Goal: Task Accomplishment & Management: Manage account settings

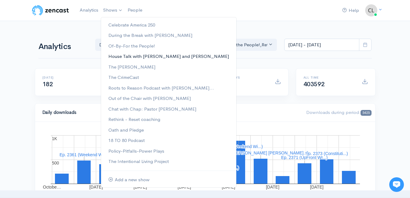
click at [123, 56] on link "House Talk with [PERSON_NAME] and [PERSON_NAME]" at bounding box center [168, 56] width 135 height 11
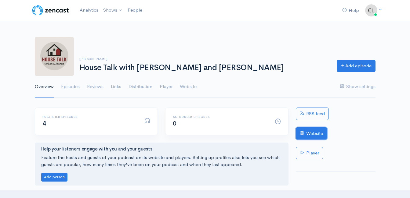
click at [309, 135] on link "Website" at bounding box center [311, 134] width 31 height 13
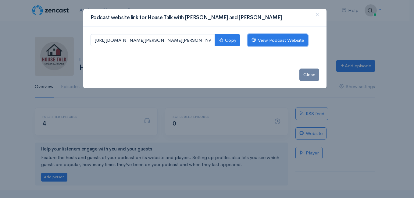
click at [295, 40] on link "View Podcast Website" at bounding box center [278, 40] width 60 height 13
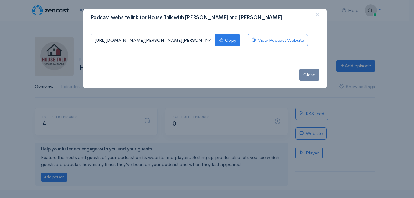
click at [60, 13] on div "Podcast website link for House Talk with Lori and JoAnna × https://house-talk-w…" at bounding box center [207, 99] width 414 height 198
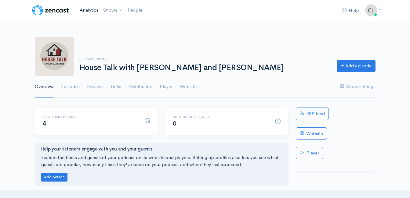
click at [88, 11] on link "Analytics" at bounding box center [89, 10] width 24 height 13
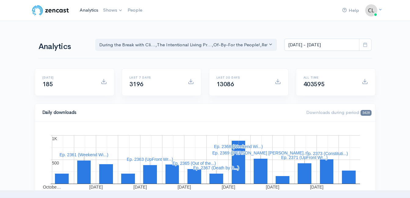
click at [89, 10] on link "Analytics" at bounding box center [89, 10] width 24 height 13
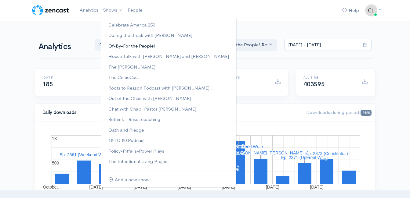
click at [115, 46] on link "Of-By-For the People!" at bounding box center [168, 46] width 135 height 11
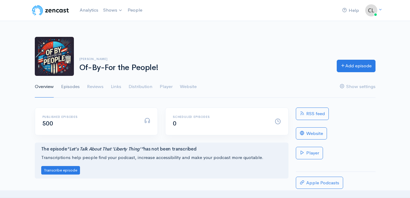
click at [71, 89] on link "Episodes" at bounding box center [70, 87] width 19 height 22
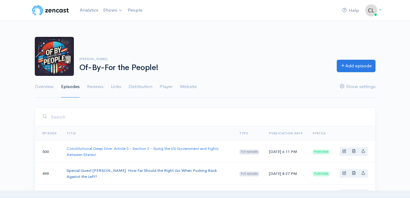
click at [111, 170] on link "Special Guest [PERSON_NAME]: How Far Should the Right Go When Pushing Back Agai…" at bounding box center [142, 173] width 150 height 11
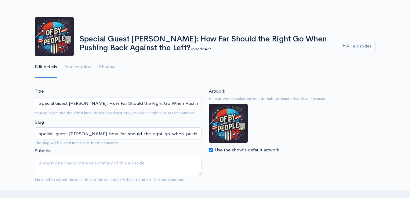
scroll to position [153, 0]
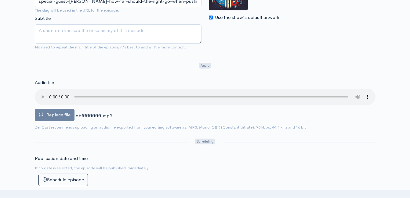
click at [51, 119] on label "Replace file" at bounding box center [55, 115] width 40 height 13
click at [0, 0] on input "Replace file" at bounding box center [0, 0] width 0 height 0
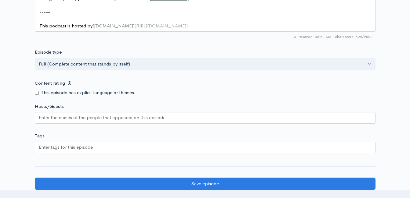
scroll to position [566, 0]
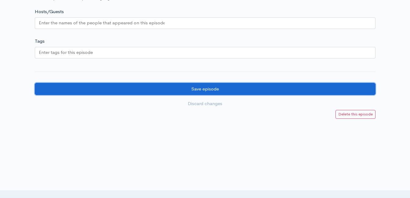
click at [187, 88] on input "Save episode" at bounding box center [205, 89] width 341 height 13
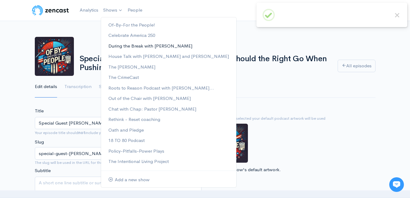
click at [120, 44] on link "During the Break with [PERSON_NAME]" at bounding box center [168, 46] width 135 height 11
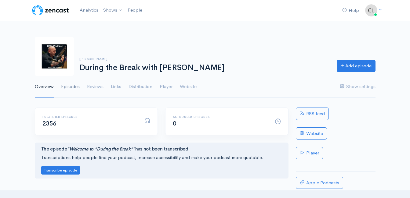
click at [74, 87] on link "Episodes" at bounding box center [70, 87] width 19 height 22
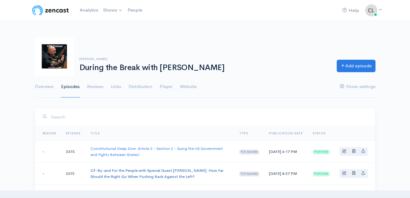
click at [96, 172] on link "Of-By-and For the People with Special Guest [PERSON_NAME]: How Far Should the R…" at bounding box center [156, 173] width 133 height 11
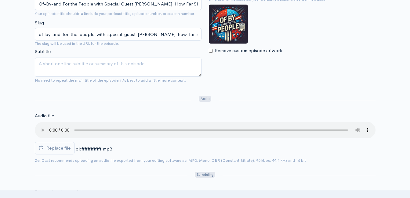
scroll to position [122, 0]
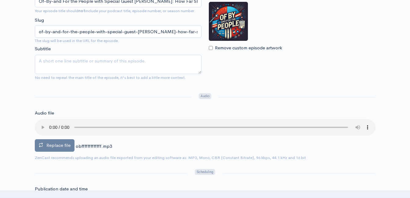
click at [64, 148] on span "Replace file" at bounding box center [58, 146] width 24 height 6
click at [0, 0] on input "Replace file" at bounding box center [0, 0] width 0 height 0
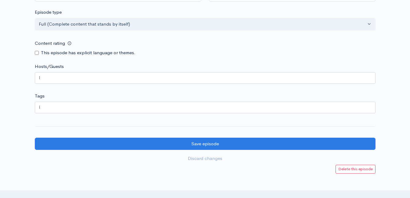
scroll to position [702, 0]
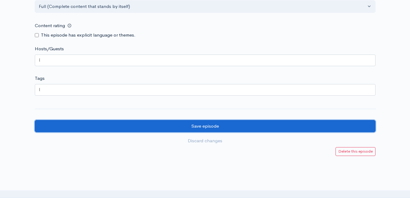
click at [163, 128] on input "Save episode" at bounding box center [205, 126] width 341 height 13
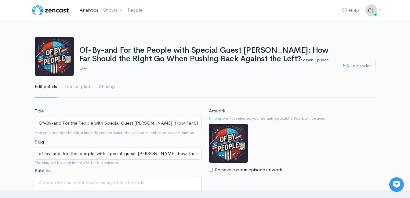
click at [85, 9] on link "Analytics" at bounding box center [89, 10] width 24 height 13
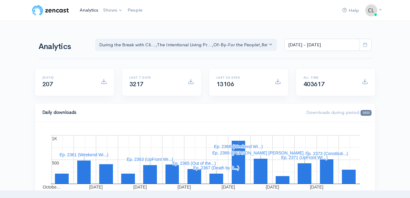
click at [83, 11] on link "Analytics" at bounding box center [89, 10] width 24 height 13
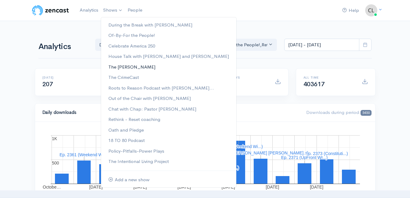
click at [115, 68] on link "The [PERSON_NAME]" at bounding box center [168, 67] width 135 height 11
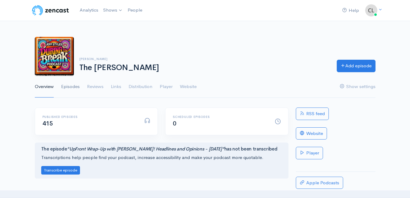
click at [69, 87] on link "Episodes" at bounding box center [70, 87] width 19 height 22
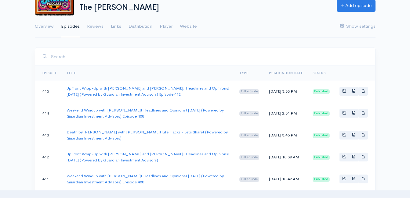
scroll to position [61, 0]
click at [126, 128] on td "Death by [PERSON_NAME] with [PERSON_NAME]! Life Hacks - Lets Share! (Powered by…" at bounding box center [148, 135] width 173 height 22
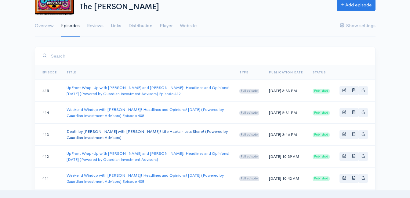
click at [128, 130] on link "Death by [PERSON_NAME] with [PERSON_NAME]! Life Hacks - Lets Share! (Powered by…" at bounding box center [147, 134] width 161 height 11
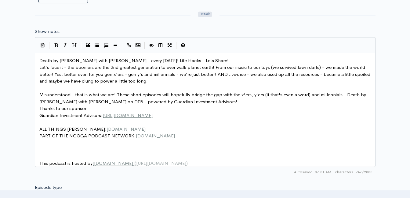
scroll to position [2, 0]
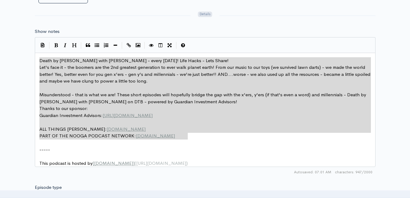
drag, startPoint x: 192, startPoint y: 136, endPoint x: 37, endPoint y: 61, distance: 171.6
type textarea "​Death by Boomer with Jeff Styles - every Wednesday! Life Hacks - Lets Share! L…"
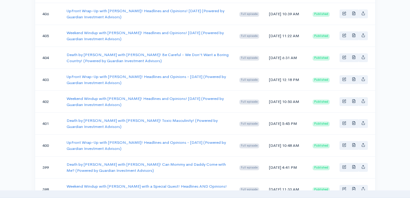
scroll to position [61, 0]
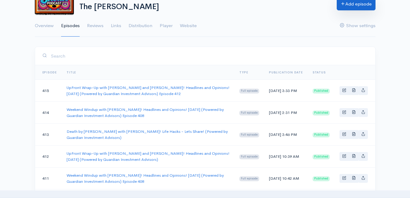
click at [348, 8] on link "Add episode" at bounding box center [356, 4] width 39 height 13
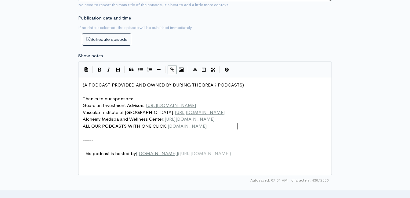
scroll to position [2, 0]
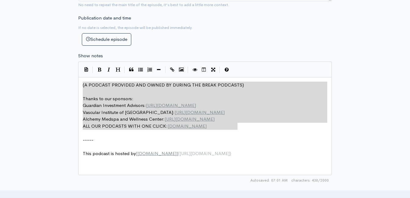
drag, startPoint x: 249, startPoint y: 127, endPoint x: 71, endPoint y: 84, distance: 183.1
type textarea "​(A PODCAST PROVIDED AND OWNED BY DURING THE BREAK PODCASTS) Thanks to our spon…"
paste textarea
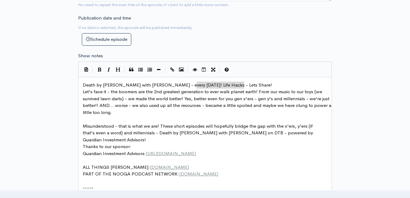
type textarea "Life Hacks - Lets Share!"
drag, startPoint x: 251, startPoint y: 85, endPoint x: 193, endPoint y: 87, distance: 57.7
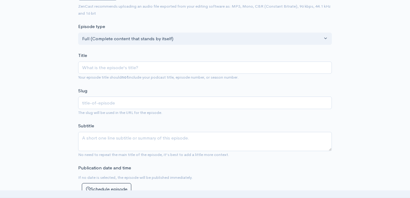
scroll to position [92, 0]
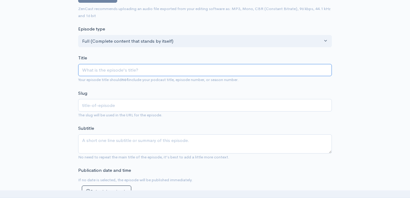
click at [154, 68] on input "Title" at bounding box center [205, 70] width 254 height 13
paste input "Death by [PERSON_NAME] with [PERSON_NAME]! Life Hacks - Lets Share! (Powered by…"
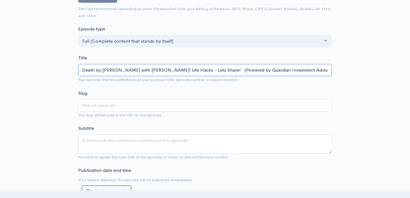
click at [200, 71] on input "Death by [PERSON_NAME] with [PERSON_NAME]! Life Hacks - Lets Share! (Powered by…" at bounding box center [205, 70] width 254 height 13
type input "Death by Boomer with Jeff Styles! Life Hacks - Lets Shar! (Powered by Guardian …"
type input "death-by-boomer-with-jeff-styles-life-hacks-lets-shar-powered-by-guardian-inves…"
type input "Death by Boomer with Jeff Styles! Life Hacks - ! (Powered by Guardian Investmen…"
type input "death-by-boomer-with-jeff-styles-life-hacks-powered-by-guardian-investment-advi…"
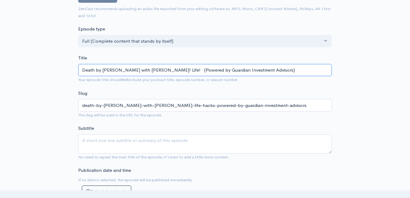
type input "Death by Boomer with Jeff Styles! Lif! (Powered by Guardian Investment Advisors)"
type input "death-by-boomer-with-jeff-styles-lif-powered-by-guardian-investment-advisors"
type input "Death by Boomer with Jeff Styles! Li! (Powered by Guardian Investment Advisors)"
type input "death-by-boomer-with-jeff-styles-li-powered-by-guardian-investment-advisors"
type input "Death by Boomer with Jeff Styles! L! (Powered by Guardian Investment Advisors)"
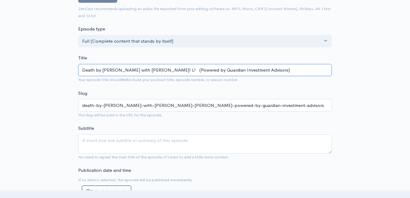
type input "death-by-boomer-with-jeff-styles-l-powered-by-guardian-investment-advisors"
type input "Death by Boomer with Jeff Styles! ! (Powered by Guardian Investment Advisors)"
type input "death-by-boomer-with-jeff-styles-powered-by-guardian-investment-advisors"
type input "Death by Boomer with Jeff Styles! ! (Powered by Guardian Investment Advisors)"
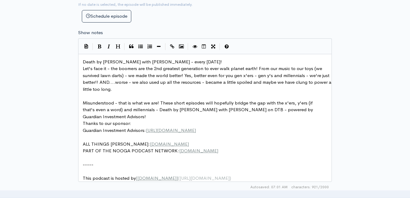
scroll to position [275, 0]
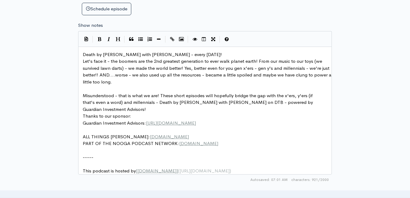
click at [199, 54] on pre "Death by Boomer with Jeff Styles - every Wednesday!" at bounding box center [206, 54] width 251 height 7
type textarea "​"
drag, startPoint x: 199, startPoint y: 54, endPoint x: 183, endPoint y: 64, distance: 18.1
click at [178, 63] on span "Let's face it - the boomers are the 2nd greatest generation to ever walk planet…" at bounding box center [208, 71] width 250 height 27
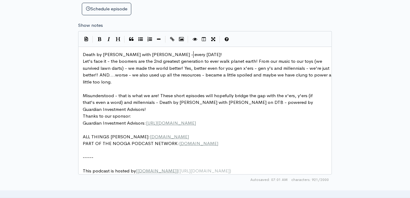
click at [195, 56] on pre "Death by Boomer with Jeff Styles - every Wednesday!" at bounding box center [206, 54] width 251 height 7
type textarea "​"
paste textarea
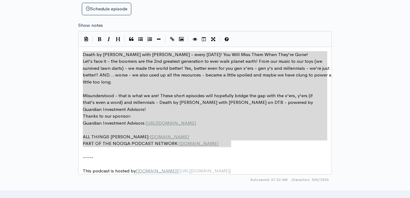
drag, startPoint x: 233, startPoint y: 144, endPoint x: 77, endPoint y: 56, distance: 179.1
type textarea "Death by Boomer with Jeff Styles - every Wednesday! You Will Miss Them When The…"
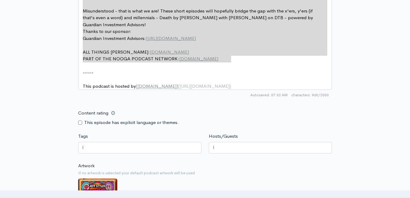
scroll to position [458, 0]
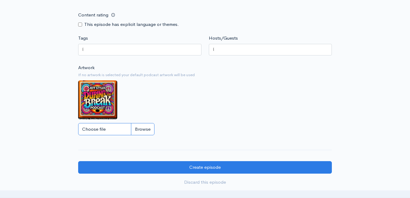
click at [150, 136] on input "Choose file" at bounding box center [116, 129] width 76 height 13
type input "C:\fakepath\DBBoomLOGO.JPG"
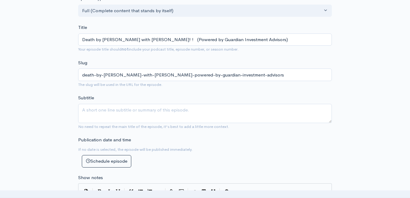
scroll to position [92, 0]
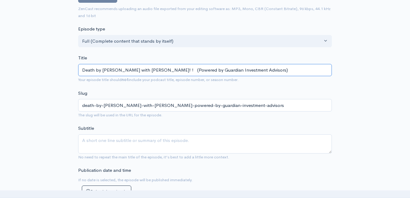
click at [152, 69] on input "Death by Boomer with Jeff Styles! ! (Powered by Guardian Investment Advisors)" at bounding box center [205, 70] width 254 height 13
paste input "You Will Miss Them When They're Gone"
click at [240, 71] on input "Death by Boomer with Jeff Styles! You Will Miss Them When They're Gone! (Powere…" at bounding box center [205, 70] width 254 height 13
click at [239, 74] on input "Death by Boomer with Jeff Styles! You Will Miss Them When They're Gone! (Powere…" at bounding box center [205, 70] width 254 height 13
type input "Death by Boomer with Jeff Styles! You Will Miss Them When They're Gone! (Powere…"
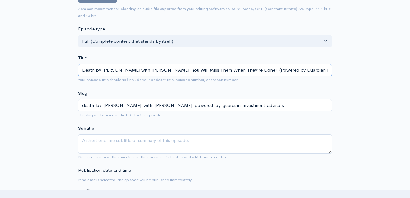
type input "death-by-[PERSON_NAME]-with-[PERSON_NAME]-you-will-miss-them-when-theyre-gone-p…"
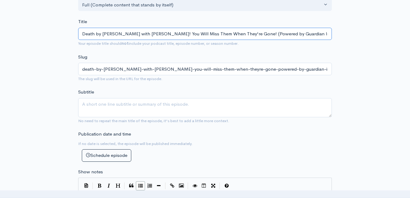
scroll to position [214, 0]
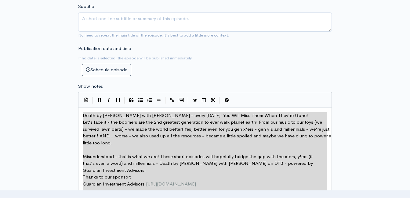
type input "Death by [PERSON_NAME] with [PERSON_NAME]! You Will Miss Them When They're Gone…"
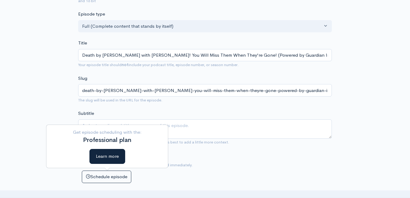
scroll to position [61, 0]
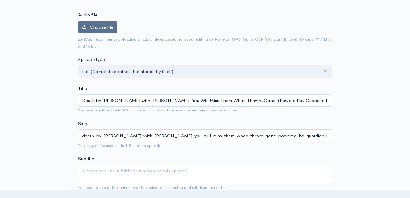
click at [114, 31] on label "Choose file" at bounding box center [97, 27] width 39 height 13
click at [0, 0] on input "Choose file" at bounding box center [0, 0] width 0 height 0
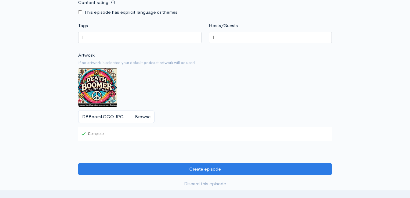
scroll to position [519, 0]
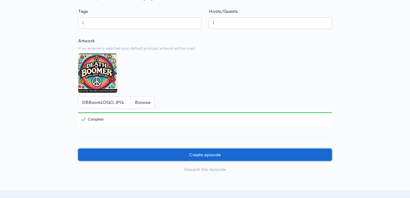
click at [207, 156] on input "Create episode" at bounding box center [205, 155] width 254 height 13
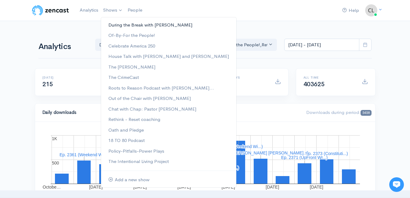
click at [121, 23] on link "During the Break with [PERSON_NAME]" at bounding box center [168, 25] width 135 height 11
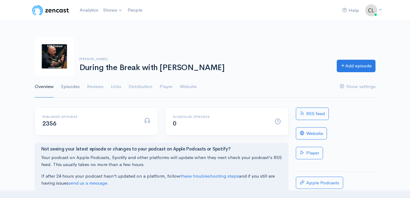
click at [71, 87] on link "Episodes" at bounding box center [70, 87] width 19 height 22
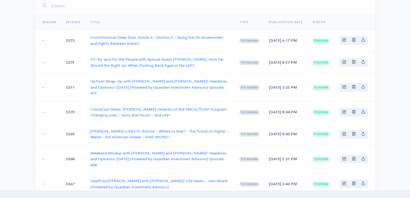
scroll to position [122, 0]
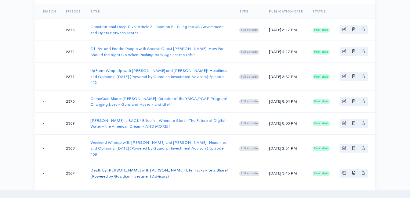
click at [113, 168] on link "Death by [PERSON_NAME] with [PERSON_NAME]! Life Hacks - Lets Share! (Powered by…" at bounding box center [159, 173] width 138 height 11
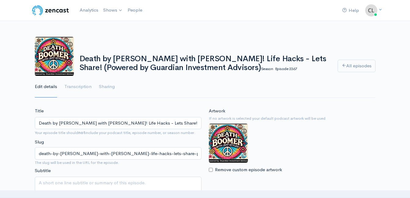
click at [153, 125] on input "Death by [PERSON_NAME] with [PERSON_NAME]! Life Hacks - Lets Share! (Powered by…" at bounding box center [118, 123] width 167 height 13
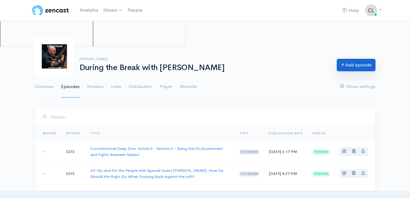
click at [363, 67] on link "Add episode" at bounding box center [356, 65] width 39 height 13
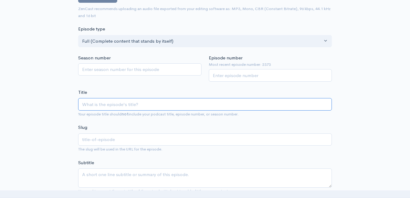
click at [169, 104] on input "Title" at bounding box center [205, 104] width 254 height 13
paste input "Death by [PERSON_NAME] with [PERSON_NAME]! Life Hacks - Lets Share! (Powered by…"
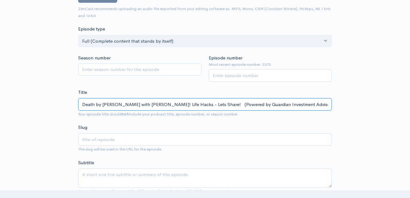
type input "Death by [PERSON_NAME] with [PERSON_NAME]! Life Hacks - Lets Share! (Powered by…"
type input "death-by-boomer-with-jeff-styles-life-hacks-lets-share-powered-by-guardian-inve…"
click at [200, 105] on input "Death by [PERSON_NAME] with [PERSON_NAME]! Life Hacks - Lets Share! (Powered by…" at bounding box center [205, 104] width 254 height 13
type input "Death by Boomer with Jeff Styles! Life Hacks - Lets Shar! (Powered by Guardian …"
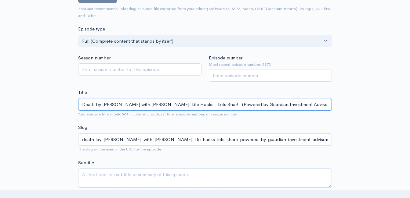
type input "death-by-boomer-with-jeff-styles-life-hacks-lets-shar-powered-by-guardian-inves…"
type input "Death by Boomer with Jeff Styles! Life Hacks - Lets Sha! (Powered by Guardian I…"
type input "death-by-boomer-with-jeff-styles-life-hacks-lets-sha-powered-by-guardian-invest…"
type input "Death by Boomer with Jeff Styles! Life ! (Powered by Guardian Investment Adviso…"
type input "death-by-boomer-with-jeff-styles-life-powered-by-guardian-investment-advisors"
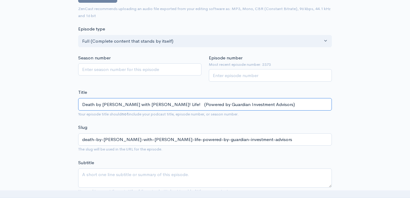
type input "Death by Boomer with Jeff Styles! Lif! (Powered by Guardian Investment Advisors)"
type input "death-by-boomer-with-jeff-styles-lif-powered-by-guardian-investment-advisors"
type input "Death by Boomer with Jeff Styles! Li! (Powered by Guardian Investment Advisors)"
type input "death-by-boomer-with-jeff-styles-li-powered-by-guardian-investment-advisors"
type input "Death by Boomer with Jeff Styles! L! (Powered by Guardian Investment Advisors)"
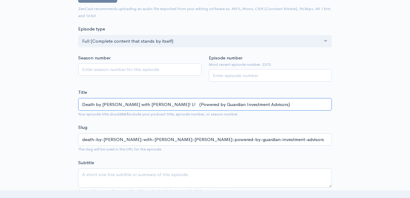
type input "death-by-boomer-with-jeff-styles-l-powered-by-guardian-investment-advisors"
type input "Death by Boomer with Jeff Styles! ! (Powered by Guardian Investment Advisors)"
type input "death-by-boomer-with-jeff-styles-powered-by-guardian-investment-advisors"
type input "Death by Boomer with Jeff Styles! Y! (Powered by Guardian Investment Advisors)"
type input "death-by-boomer-with-jeff-styles-y-powered-by-guardian-investment-advisors"
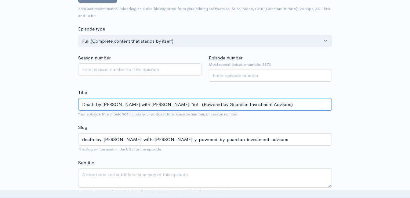
type input "Death by Boomer with Jeff Styles! You! (Powered by Guardian Investment Advisors)"
type input "death-by-boomer-with-jeff-styles-you-powered-by-guardian-investment-advisors"
type input "Death by Boomer with Jeff Styles! You W! (Powered by Guardian Investment Adviso…"
type input "death-by-boomer-with-jeff-styles-you-w-powered-by-guardian-investment-advisors"
type input "Death by Boomer with Jeff Styles! You Wi! (Powered by Guardian Investment Advis…"
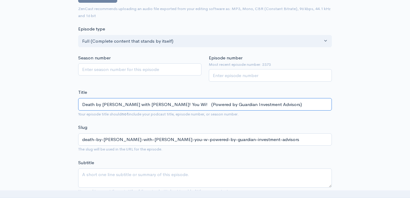
type input "death-by-boomer-with-jeff-styles-you-wi-powered-by-guardian-investment-advisors"
type input "Death by Boomer with Jeff Styles! You Wil! (Powered by Guardian Investment Advi…"
type input "death-by-boomer-with-jeff-styles-you-wil-powered-by-guardian-investment-advisors"
type input "Death by Boomer with Jeff Styles! You Will! (Powered by Guardian Investment Adv…"
type input "death-by-boomer-with-jeff-styles-you-will-powered-by-guardian-investment-adviso…"
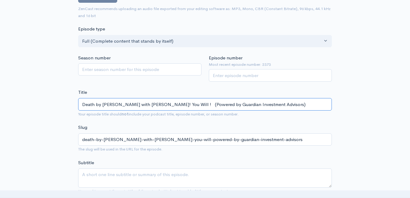
type input "Death by Boomer with Jeff Styles! You Will M! (Powered by Guardian Investment A…"
type input "death-by-boomer-with-jeff-styles-you-will-m-powered-by-guardian-investment-advi…"
type input "Death by Boomer with Jeff Styles! You Will Mi! (Powered by Guardian Investment …"
type input "death-by-boomer-with-jeff-styles-you-will-mi-powered-by-guardian-investment-adv…"
type input "Death by Boomer with Jeff Styles! You Will Mis! (Powered by Guardian Investment…"
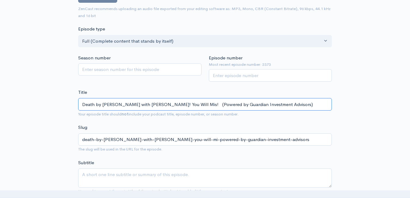
type input "death-by-boomer-with-jeff-styles-you-will-mis-powered-by-guardian-investment-ad…"
type input "Death by Boomer with Jeff Styles! You Will Miss! (Powered by Guardian Investmen…"
type input "death-by-boomer-with-jeff-styles-you-will-miss-powered-by-guardian-investment-a…"
type input "Death by Boomer with Jeff Styles! You Will Miss T! (Powered by Guardian Investm…"
type input "death-by-boomer-with-jeff-styles-you-will-miss-t-powered-by-guardian-investment…"
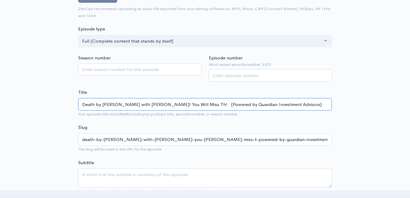
type input "Death by Boomer with Jeff Styles! You Will Miss The! (Powered by Guardian Inves…"
type input "death-by-boomer-with-jeff-styles-you-will-miss-the-powered-by-guardian-investme…"
type input "Death by Boomer with Jeff Styles! You Will Miss Them! (Powered by Guardian Inve…"
type input "death-by-boomer-with-jeff-styles-you-will-miss-them-powered-by-guardian-investm…"
type input "Death by Boomer with Jeff Styles! You Will Miss Them W! (Powered by Guardian In…"
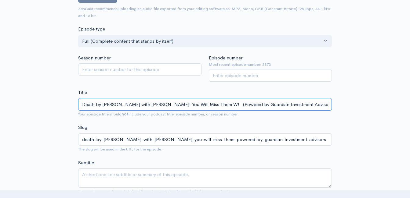
type input "death-by-boomer-with-jeff-styles-you-will-miss-them-w-powered-by-guardian-inves…"
type input "Death by Boomer with Jeff Styles! You Will Miss Them Wh! (Powered by Guardian I…"
type input "death-by-boomer-with-jeff-styles-you-will-miss-them-wh-powered-by-guardian-inve…"
type input "Death by Boomer with Jeff Styles! You Will Miss Them When! (Powered by Guardian…"
type input "death-by-boomer-with-jeff-styles-you-will-miss-them-when-powered-by-guardian-in…"
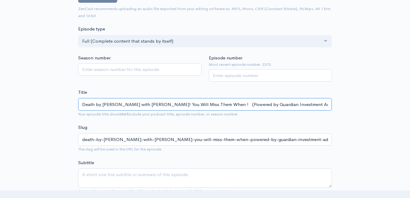
type input "Death by Boomer with Jeff Styles! You Will Miss Them When T! (Powered by Guardi…"
type input "death-by-boomer-with-jeff-styles-you-will-miss-them-when-t-powered-by-guardian-…"
type input "Death by Boomer with Jeff Styles! You Will Miss Them When The! (Powered by Guar…"
type input "death-by-boomer-with-jeff-styles-you-will-miss-them-when-the-powered-by-guardia…"
type input "Death by Boomer with Jeff Styles! You Will Miss Them When They! (Powered by Gua…"
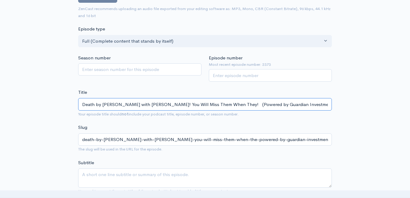
type input "death-by-boomer-with-jeff-styles-you-will-miss-them-when-they-powered-by-guardi…"
type input "Death by Boomer with Jeff Styles! You Will Miss Them When They're! (Powered by …"
type input "death-by-boomer-with-jeff-styles-you-will-miss-them-when-theyre-powered-by-guar…"
type input "Death by Boomer with Jeff Styles! You Will Miss Them When They're g! (Powered b…"
type input "death-by-boomer-with-jeff-styles-you-will-miss-them-when-theyre-g-powered-by-gu…"
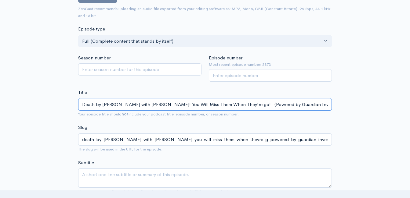
type input "Death by Boomer with Jeff Styles! You Will Miss Them When They're gon! (Powered…"
type input "death-by-boomer-with-jeff-styles-you-will-miss-them-when-theyre-gon-powered-by-…"
type input "Death by Boomer with Jeff Styles! You Will Miss Them When They're gone! (Powere…"
type input "death-by-boomer-with-jeff-styles-you-will-miss-them-when-theyre-gone-powered-by…"
type input "Death by Boomer with Jeff Styles! You Will Miss Them When They're gon! (Powered…"
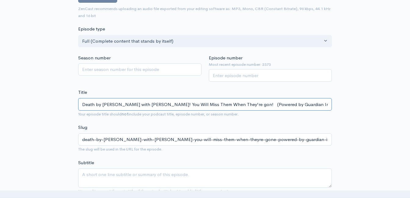
type input "death-by-boomer-with-jeff-styles-you-will-miss-them-when-theyre-gon-powered-by-…"
type input "Death by Boomer with Jeff Styles! You Will Miss Them When They're go! (Powered …"
type input "death-by-boomer-with-jeff-styles-you-will-miss-them-when-theyre-go-powered-by-g…"
type input "Death by Boomer with Jeff Styles! You Will Miss Them When They're g! (Powered b…"
type input "death-by-boomer-with-jeff-styles-you-will-miss-them-when-theyre-g-powered-by-gu…"
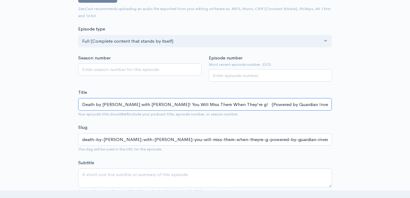
type input "Death by Boomer with Jeff Styles! You Will Miss Them When They're ! (Powered by…"
type input "death-by-boomer-with-jeff-styles-you-will-miss-them-when-theyre-powered-by-guar…"
type input "Death by Boomer with Jeff Styles! You Will Miss Them When They're G! (Powered b…"
type input "death-by-boomer-with-jeff-styles-you-will-miss-them-when-theyre-g-powered-by-gu…"
type input "Death by Boomer with Jeff Styles! You Will Miss Them When They're Gon! (Powered…"
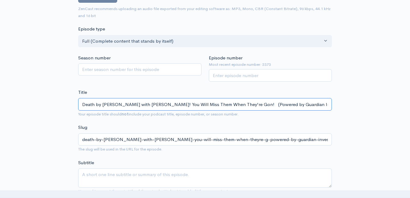
type input "death-by-boomer-with-jeff-styles-you-will-miss-them-when-theyre-gon-powered-by-…"
type input "Death by [PERSON_NAME] with [PERSON_NAME]! You Will Miss Them When They're Gone…"
type input "death-by-boomer-with-jeff-styles-you-will-miss-them-when-theyre-gone-powered-by…"
drag, startPoint x: 237, startPoint y: 106, endPoint x: 153, endPoint y: 106, distance: 83.6
click at [153, 106] on input "Death by [PERSON_NAME] with [PERSON_NAME]! You Will Miss Them When They're Gone…" at bounding box center [205, 104] width 254 height 13
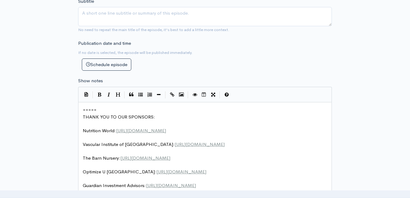
scroll to position [244, 0]
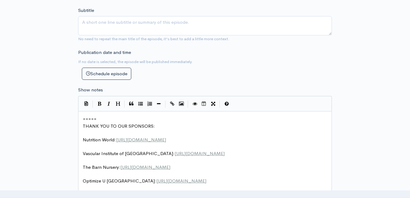
type input "Death by [PERSON_NAME] with [PERSON_NAME]! You Will Miss Them When They're Gone…"
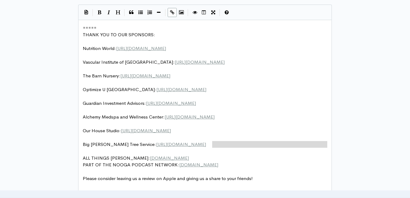
scroll to position [2, 0]
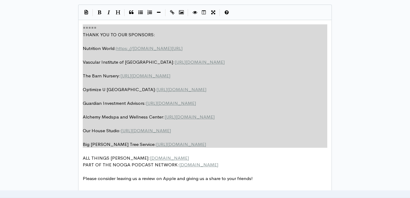
drag, startPoint x: 217, startPoint y: 143, endPoint x: 78, endPoint y: 24, distance: 183.1
type textarea "​===== THANK YOU TO OUR SPONSORS: Nutrition World: https://nutritionw.com/ Vasc…"
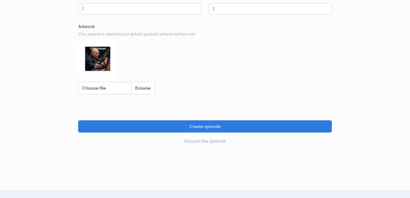
scroll to position [580, 0]
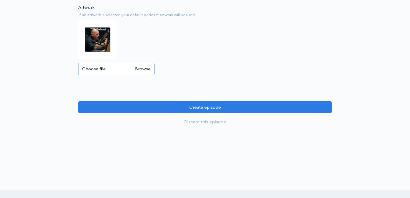
click at [137, 74] on input "Choose file" at bounding box center [116, 69] width 76 height 13
type input "C:\fakepath\DBBoomLOGO.JPG"
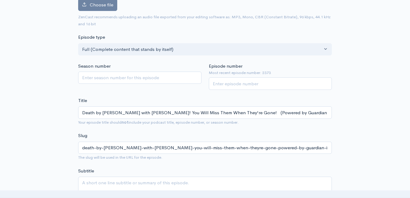
scroll to position [92, 0]
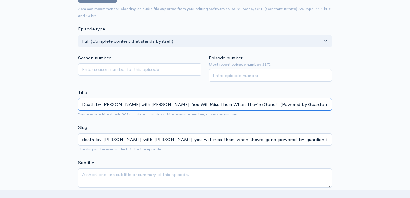
drag, startPoint x: 234, startPoint y: 104, endPoint x: 154, endPoint y: 105, distance: 80.0
click at [154, 105] on input "Death by Boomer with Jeff Styles! You Will Miss Them When They're Gone! (Powere…" at bounding box center [205, 104] width 254 height 13
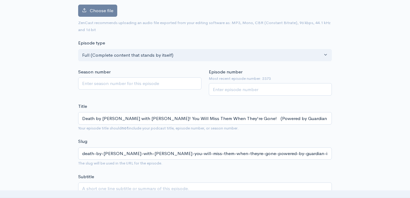
scroll to position [0, 0]
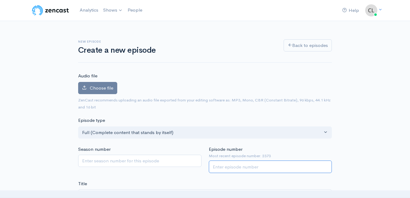
click at [232, 167] on input "Episode number" at bounding box center [270, 167] width 123 height 13
type input "2374"
drag, startPoint x: 31, startPoint y: 103, endPoint x: 38, endPoint y: 107, distance: 7.9
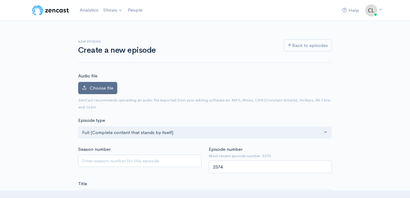
click at [111, 87] on span "Choose file" at bounding box center [102, 88] width 24 height 6
click at [0, 0] on input "Choose file" at bounding box center [0, 0] width 0 height 0
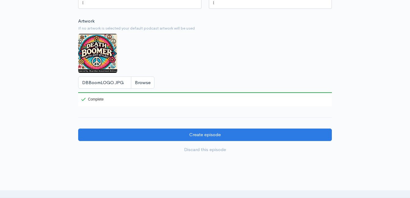
scroll to position [610, 0]
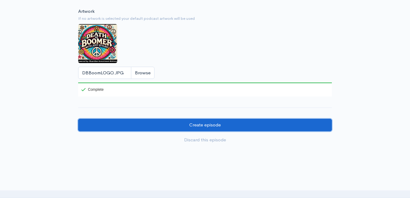
click at [173, 130] on input "Create episode" at bounding box center [205, 125] width 254 height 13
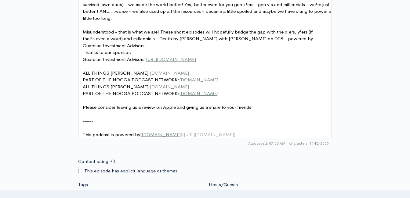
scroll to position [336, 0]
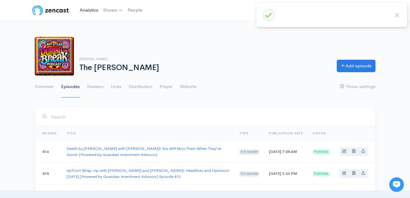
click at [93, 11] on link "Analytics" at bounding box center [89, 10] width 24 height 13
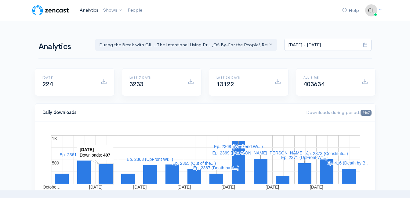
click at [87, 9] on link "Analytics" at bounding box center [89, 10] width 24 height 13
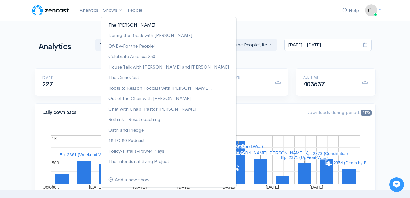
click at [117, 26] on link "The [PERSON_NAME]" at bounding box center [168, 25] width 135 height 11
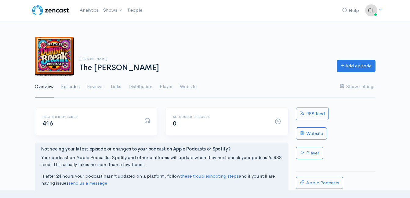
click at [67, 89] on link "Episodes" at bounding box center [70, 87] width 19 height 22
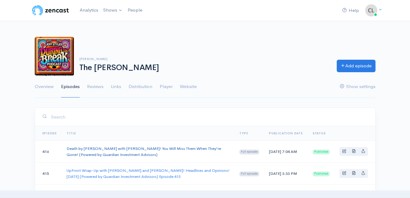
click at [86, 148] on link "Death by Boomer with Jeff Styles! You Will Miss Them When They're Gone! (Powere…" at bounding box center [144, 151] width 154 height 11
click at [108, 150] on link "Death by Boomer with Jeff Styles! You Will Miss Them When They're Gone! (Powere…" at bounding box center [144, 151] width 154 height 11
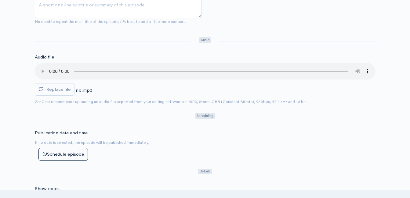
scroll to position [183, 0]
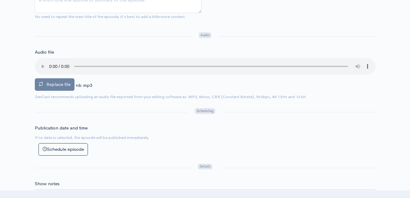
click at [51, 85] on span "Replace file" at bounding box center [58, 84] width 24 height 6
click at [0, 0] on input "Replace file" at bounding box center [0, 0] width 0 height 0
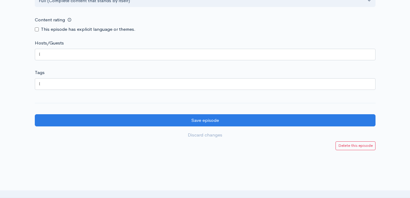
scroll to position [549, 0]
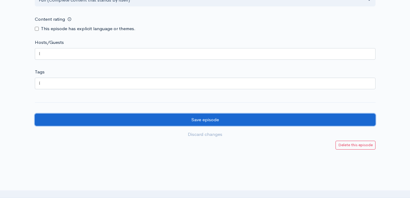
click at [222, 123] on input "Save episode" at bounding box center [205, 120] width 341 height 13
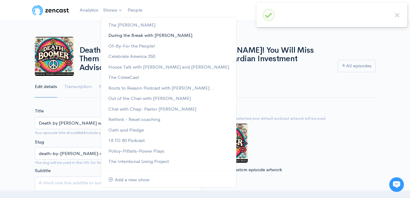
click at [120, 36] on link "During the Break with [PERSON_NAME]" at bounding box center [168, 35] width 135 height 11
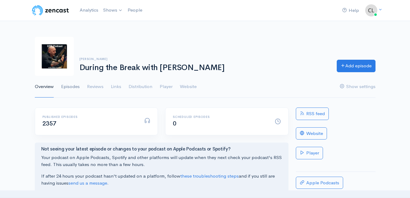
click at [75, 87] on link "Episodes" at bounding box center [70, 87] width 19 height 22
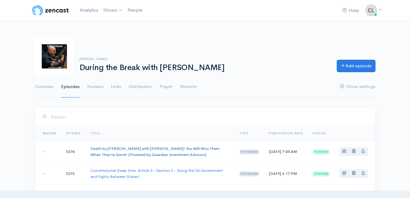
click at [99, 150] on link "Death by [PERSON_NAME] with [PERSON_NAME]! You Will Miss Them When They're Gone…" at bounding box center [154, 151] width 129 height 11
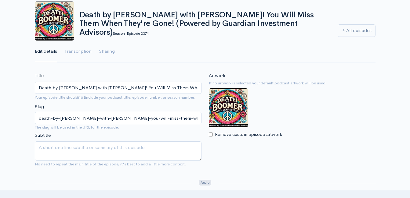
scroll to position [122, 0]
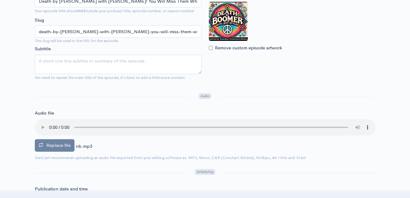
click at [50, 145] on span "Replace file" at bounding box center [58, 146] width 24 height 6
click at [0, 0] on input "Replace file" at bounding box center [0, 0] width 0 height 0
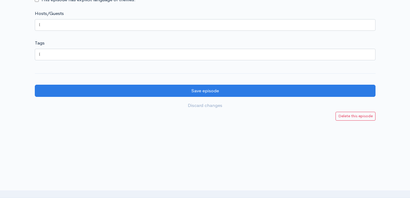
scroll to position [641, 0]
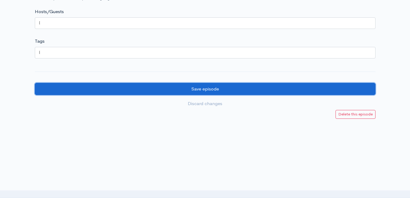
click at [249, 91] on input "Save episode" at bounding box center [205, 89] width 341 height 13
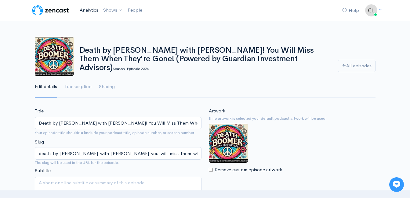
click at [88, 11] on link "Analytics" at bounding box center [89, 10] width 24 height 13
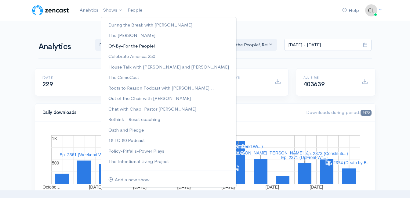
click at [117, 45] on link "Of-By-For the People!" at bounding box center [168, 46] width 135 height 11
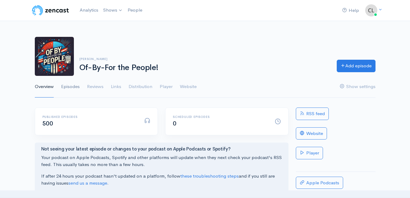
click at [64, 87] on link "Episodes" at bounding box center [70, 87] width 19 height 22
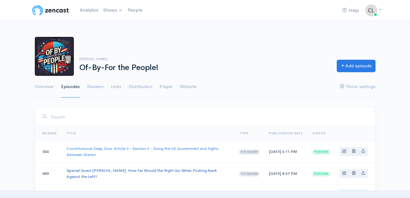
click at [134, 172] on link "Special Guest [PERSON_NAME]: How Far Should the Right Go When Pushing Back Agai…" at bounding box center [142, 173] width 150 height 11
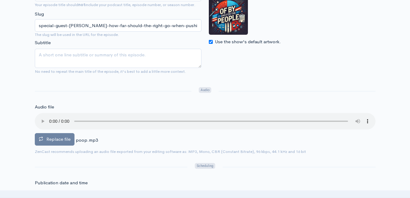
scroll to position [153, 0]
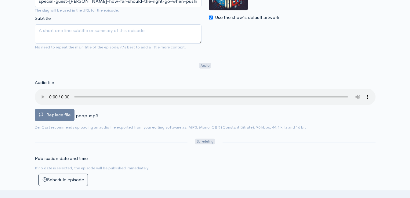
click at [64, 112] on span "Replace file" at bounding box center [58, 115] width 24 height 6
click at [0, 0] on input "Replace file" at bounding box center [0, 0] width 0 height 0
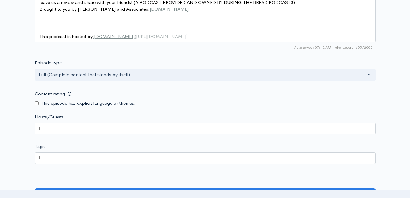
scroll to position [566, 0]
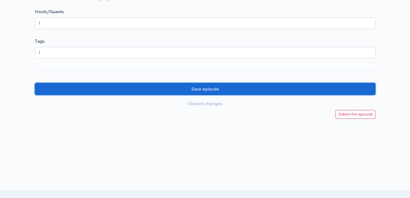
click at [179, 95] on input "Save episode" at bounding box center [205, 89] width 341 height 13
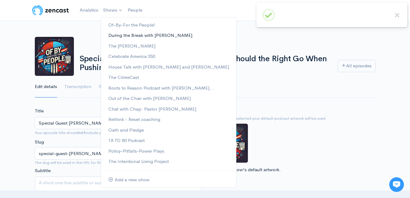
click at [117, 37] on link "During the Break with [PERSON_NAME]" at bounding box center [168, 35] width 135 height 11
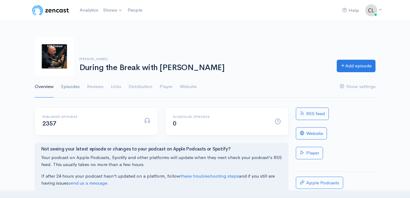
click at [71, 84] on link "Episodes" at bounding box center [70, 87] width 19 height 22
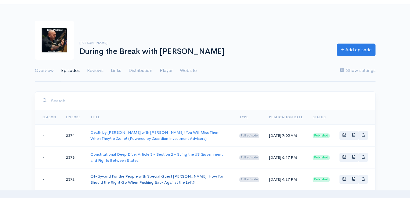
scroll to position [31, 0]
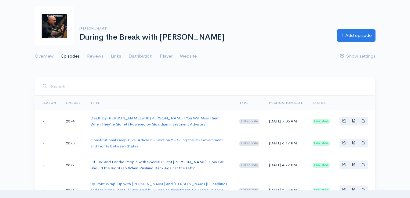
click at [99, 167] on link "Of-By-and For the People with Special Guest [PERSON_NAME]: How Far Should the R…" at bounding box center [156, 165] width 133 height 11
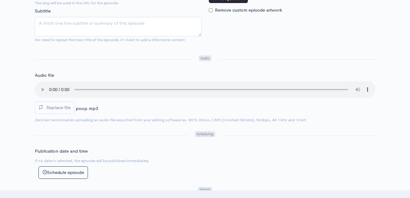
scroll to position [183, 0]
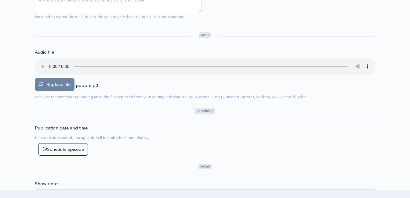
click at [65, 81] on label "Replace file" at bounding box center [55, 84] width 40 height 13
click at [0, 0] on input "Replace file" at bounding box center [0, 0] width 0 height 0
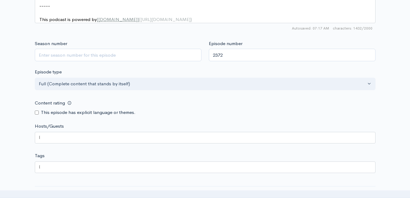
scroll to position [702, 0]
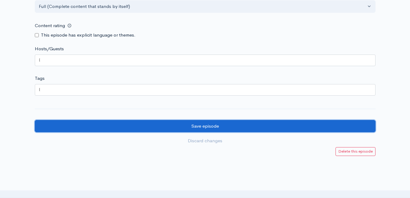
click at [268, 131] on input "Save episode" at bounding box center [205, 126] width 341 height 13
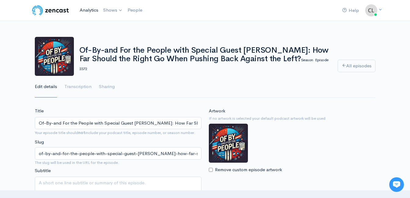
click at [86, 9] on link "Analytics" at bounding box center [89, 10] width 24 height 13
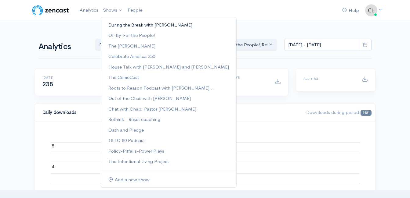
click at [115, 24] on link "During the Break with [PERSON_NAME]" at bounding box center [168, 25] width 135 height 11
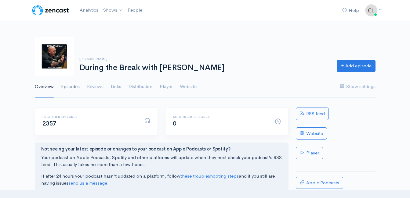
click at [69, 87] on link "Episodes" at bounding box center [70, 87] width 19 height 22
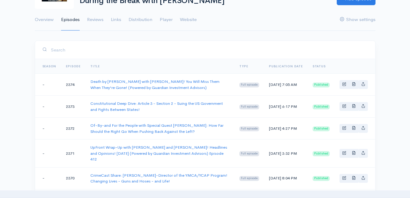
scroll to position [92, 0]
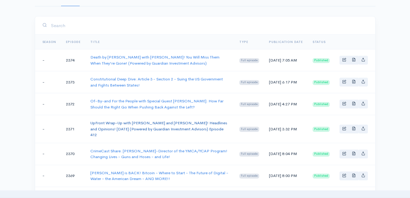
click at [108, 123] on link "UpFront Wrap-Up with Jeff Styles and Clint! Headlines and Opinions! 10/13/25 (P…" at bounding box center [158, 129] width 137 height 17
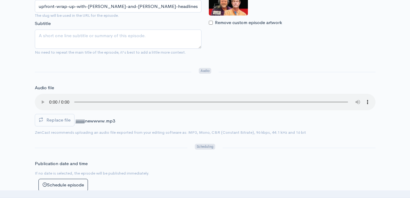
scroll to position [153, 0]
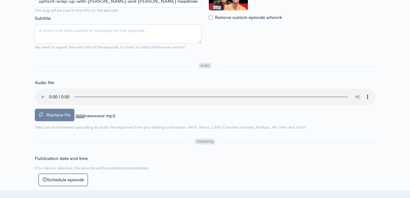
click at [64, 117] on span "Replace file" at bounding box center [58, 115] width 24 height 6
click at [0, 0] on input "Replace file" at bounding box center [0, 0] width 0 height 0
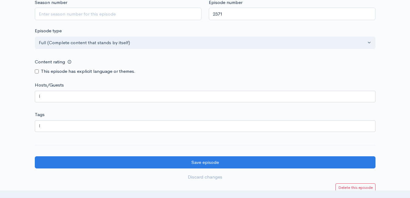
scroll to position [610, 0]
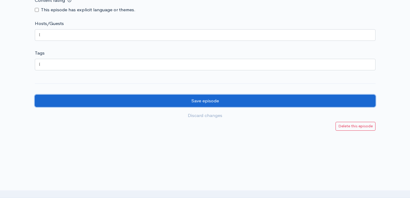
click at [161, 105] on input "Save episode" at bounding box center [205, 101] width 341 height 13
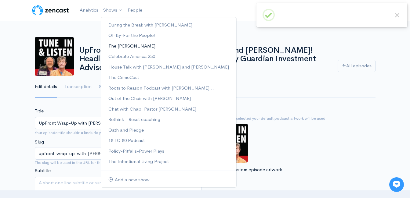
click at [118, 46] on link "The [PERSON_NAME]" at bounding box center [168, 46] width 135 height 11
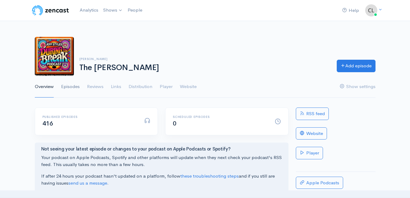
click at [69, 86] on link "Episodes" at bounding box center [70, 87] width 19 height 22
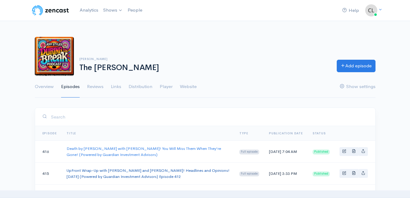
click at [86, 171] on link "UpFront Wrap-Up with [PERSON_NAME] and [PERSON_NAME]! Headlines and Opinions! […" at bounding box center [148, 173] width 163 height 11
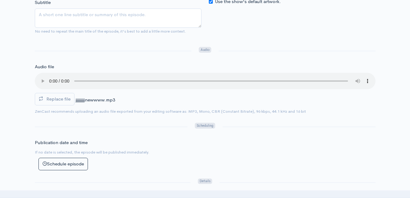
scroll to position [183, 0]
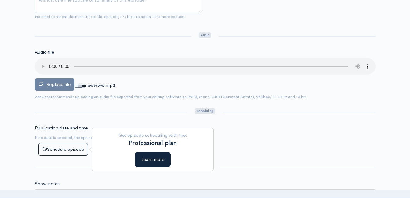
click at [49, 84] on span "Replace file" at bounding box center [58, 84] width 24 height 6
click at [0, 0] on input "Replace file" at bounding box center [0, 0] width 0 height 0
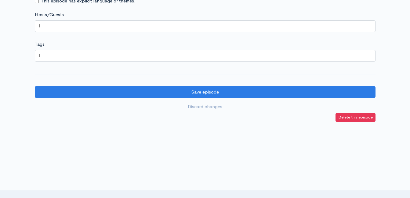
scroll to position [580, 0]
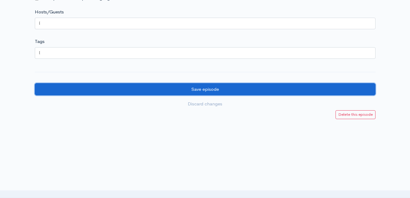
click at [297, 95] on input "Save episode" at bounding box center [205, 89] width 341 height 13
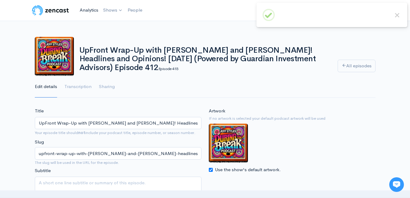
click at [92, 9] on link "Analytics" at bounding box center [89, 10] width 24 height 13
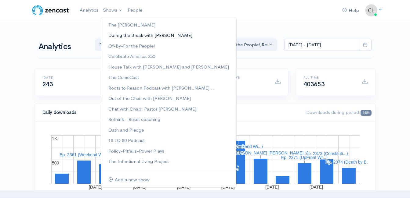
click at [118, 33] on link "During the Break with [PERSON_NAME]" at bounding box center [168, 35] width 135 height 11
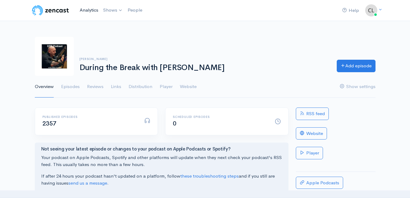
click at [89, 10] on link "Analytics" at bounding box center [89, 10] width 24 height 13
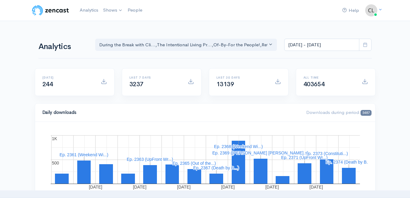
drag, startPoint x: 71, startPoint y: 17, endPoint x: 50, endPoint y: 13, distance: 21.1
click at [70, 17] on div "Help Notifications View all Your profile Team settings Default team Current Log…" at bounding box center [205, 10] width 348 height 13
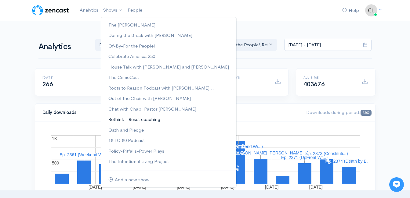
click at [119, 121] on link "Rethink - Reset coaching" at bounding box center [168, 119] width 135 height 11
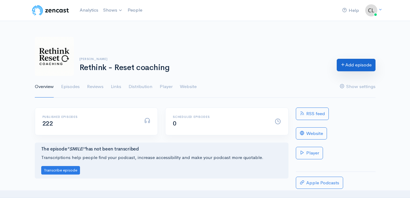
click at [349, 62] on link "Add episode" at bounding box center [356, 65] width 39 height 13
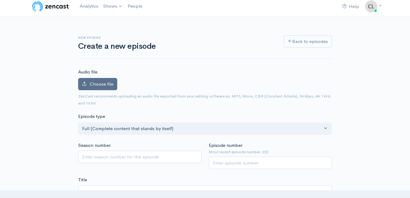
click at [107, 80] on label "Choose file" at bounding box center [97, 84] width 39 height 13
click at [0, 0] on input "Choose file" at bounding box center [0, 0] width 0 height 0
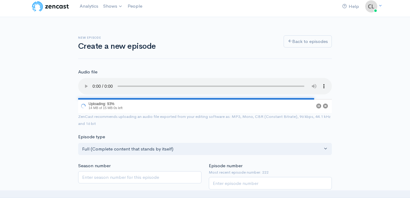
scroll to position [34, 0]
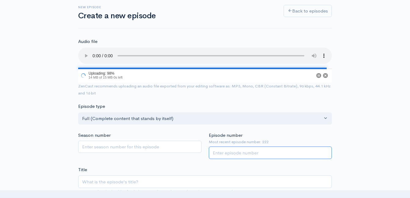
click at [233, 153] on input "Episode number" at bounding box center [270, 153] width 123 height 13
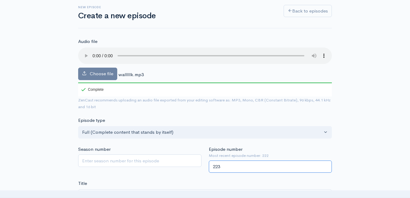
type input "223"
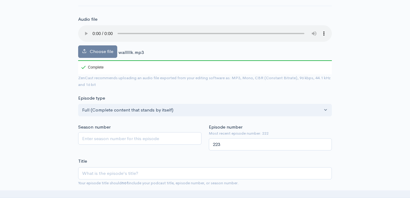
scroll to position [96, 0]
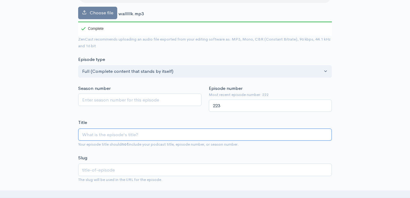
click at [121, 136] on input "Title" at bounding box center [205, 135] width 254 height 13
type input "B"
type input "b"
type input "Br"
type input "br"
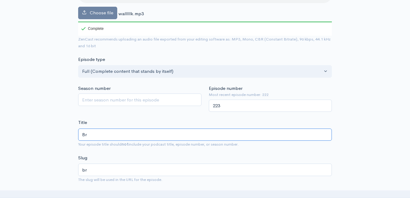
type input "Bri"
type input "bri"
type input "Bric"
type input "bric"
type input "Brick"
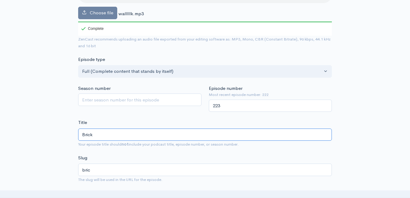
type input "brick"
type input "Bricks"
type input "bricks"
type input "Bricks v"
type input "bricks-v"
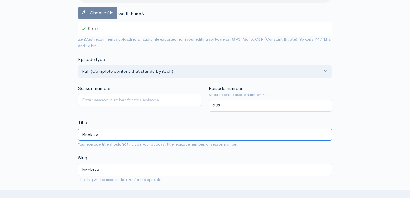
type input "Bricks vs"
type input "bricks-vs"
type input "Bricks vs. W"
type input "bricks-vs-w"
type input "Bricks vs. Wa"
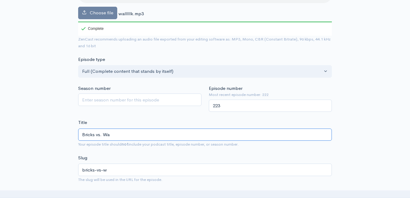
type input "bricks-vs-wa"
type input "Bricks vs. W"
type input "bricks-vs-w"
type input "Bricks vs."
type input "bricks-vs"
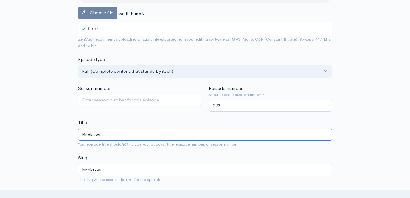
type input "Bricks vs. T"
type input "bricks-vs-t"
type input "Bricks vs. The"
type input "bricks-vs-the"
type input "Bricks vs. The w"
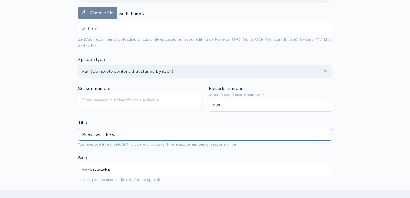
type input "bricks-vs-the-w"
type input "Bricks vs. The wa"
type input "bricks-vs-the-wa"
type input "Bricks vs. The wal"
type input "bricks-vs-the-wal"
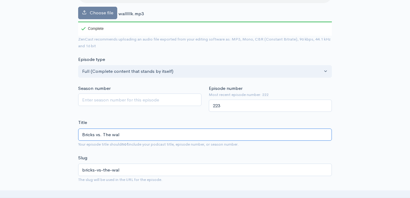
type input "Bricks vs. The wall"
type input "bricks-vs-the-wall"
type input "Bricks vs. The wal"
type input "bricks-vs-the-wal"
type input "Bricks vs. The wa"
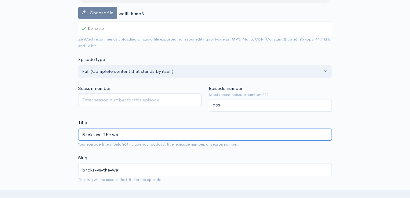
type input "bricks-vs-the-wa"
type input "Bricks vs. The w"
type input "bricks-vs-the-w"
type input "Bricks vs. The"
type input "bricks-vs-the"
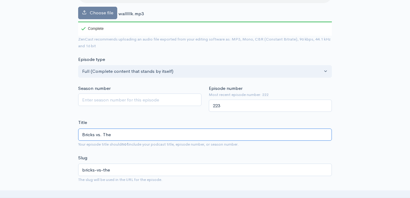
type input "Bricks vs. The W"
type input "bricks-vs-the-w"
type input "Bricks vs. The Wal"
type input "bricks-vs-the-wal"
type input "Bricks vs. The Wall"
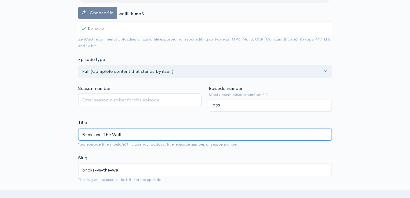
type input "bricks-vs-the-wall"
click at [105, 136] on input "Bricks vs. The Wall" at bounding box center [205, 135] width 254 height 13
click at [106, 137] on input "Bricks vs. The Wall" at bounding box center [205, 135] width 254 height 13
click at [106, 138] on input "Bricks vs. The Wall" at bounding box center [205, 135] width 254 height 13
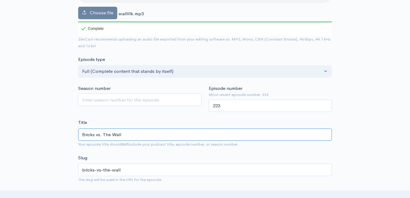
click at [106, 137] on input "Bricks vs. The Wall" at bounding box center [205, 135] width 254 height 13
click at [106, 136] on input "Bricks vs. The Wall" at bounding box center [205, 135] width 254 height 13
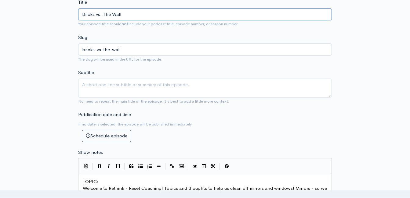
scroll to position [218, 0]
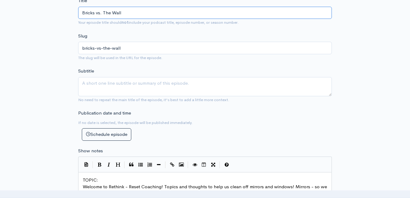
type input "Bricks vs. The Wall"
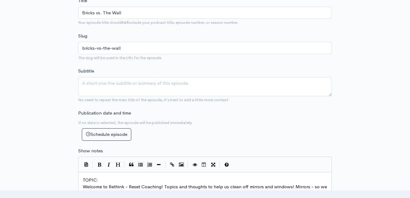
click at [103, 181] on pre "TOPIC:" at bounding box center [206, 180] width 251 height 7
type textarea "​"
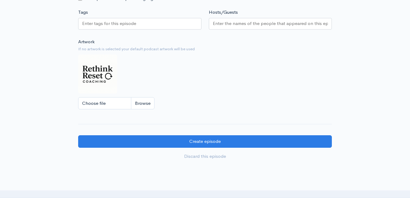
scroll to position [584, 0]
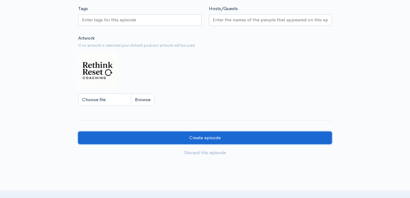
click at [201, 144] on input "Create episode" at bounding box center [205, 138] width 254 height 13
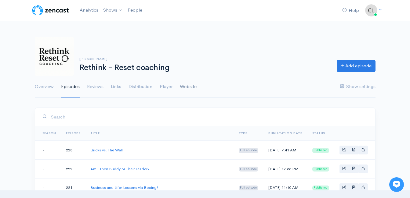
click at [186, 88] on link "Website" at bounding box center [188, 87] width 17 height 22
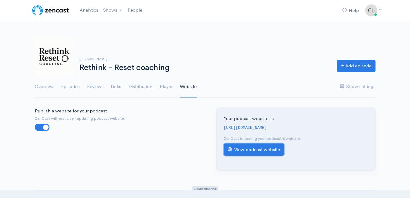
drag, startPoint x: 239, startPoint y: 148, endPoint x: 237, endPoint y: 146, distance: 3.1
click at [238, 147] on link "View podcast website" at bounding box center [254, 150] width 60 height 13
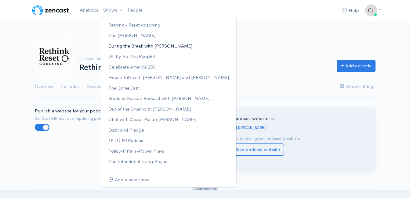
click at [123, 47] on link "During the Break with [PERSON_NAME]" at bounding box center [168, 46] width 135 height 11
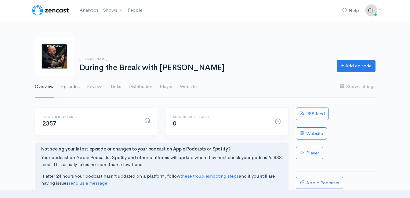
click at [74, 88] on link "Episodes" at bounding box center [70, 87] width 19 height 22
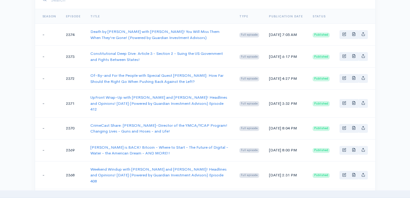
scroll to position [122, 0]
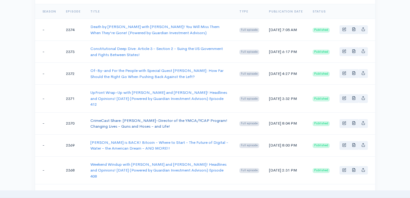
click at [145, 118] on link "CrimeCast Share: [PERSON_NAME]-Director of the YMCA/YCAP Program! Changing Live…" at bounding box center [158, 123] width 137 height 11
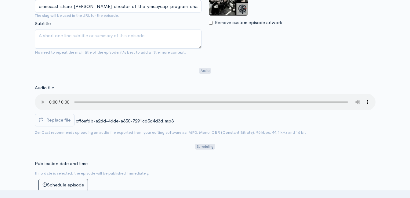
scroll to position [153, 0]
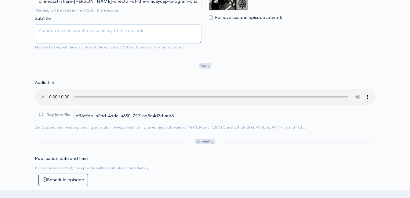
scroll to position [122, 0]
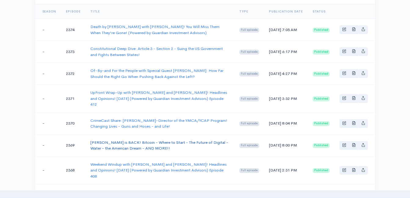
click at [123, 140] on link "[PERSON_NAME] is BACK! Bitcoin - Where to Start - The Future of Digital - Water…" at bounding box center [159, 145] width 138 height 11
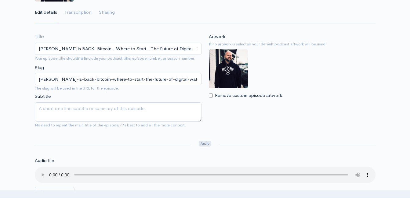
scroll to position [92, 0]
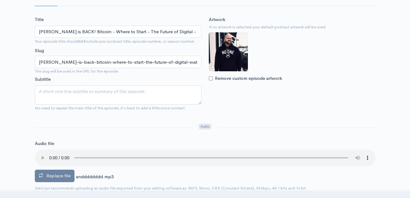
click at [62, 174] on span "Replace file" at bounding box center [58, 176] width 24 height 6
click at [0, 0] on input "Replace file" at bounding box center [0, 0] width 0 height 0
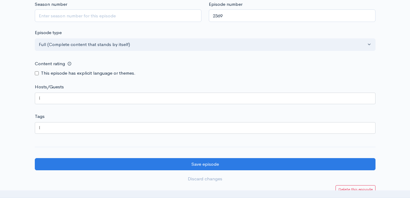
scroll to position [610, 0]
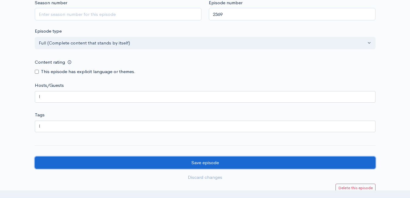
click at [202, 169] on input "Save episode" at bounding box center [205, 163] width 341 height 13
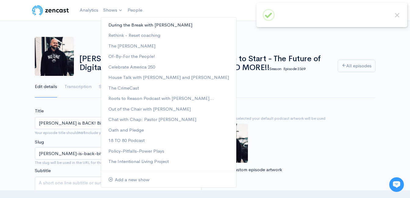
click at [119, 23] on link "During the Break with [PERSON_NAME]" at bounding box center [168, 25] width 135 height 11
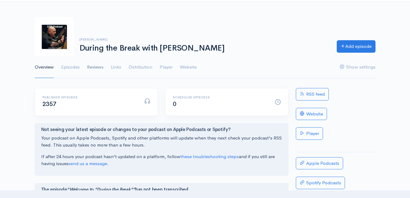
scroll to position [31, 0]
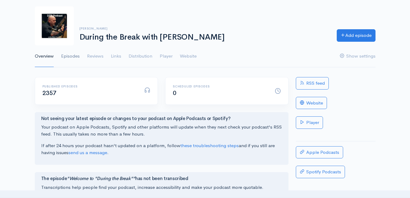
click at [74, 56] on link "Episodes" at bounding box center [70, 56] width 19 height 22
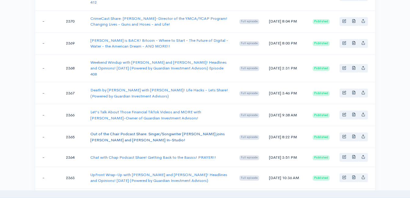
scroll to position [244, 0]
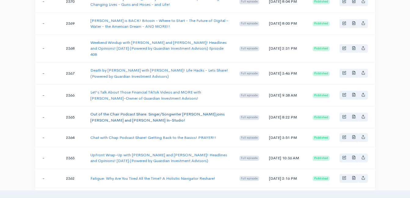
click at [123, 112] on link "Out of the Chair Podcast Share: Singer/Songwriter [PERSON_NAME] joins [PERSON_N…" at bounding box center [157, 117] width 134 height 11
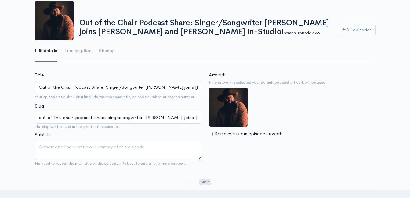
scroll to position [92, 0]
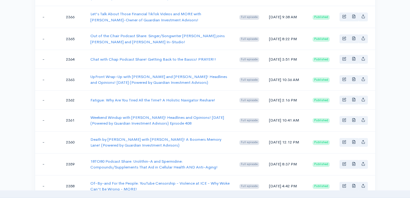
scroll to position [336, 0]
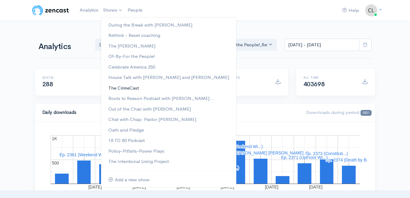
click at [119, 90] on link "The CrimeCast" at bounding box center [168, 88] width 135 height 11
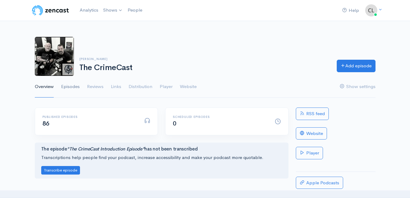
click at [67, 90] on link "Episodes" at bounding box center [70, 87] width 19 height 22
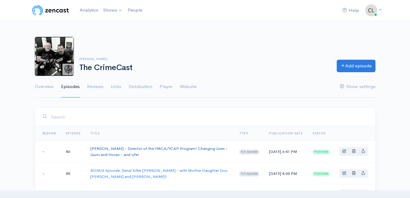
click at [102, 151] on link "[PERSON_NAME] - Director of the YMCA/YCAP Program! Changing Lives - Guns and Ho…" at bounding box center [158, 151] width 137 height 11
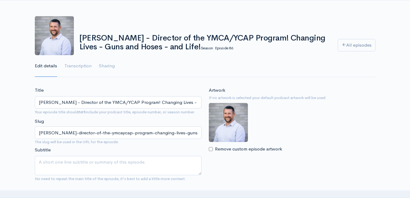
scroll to position [122, 0]
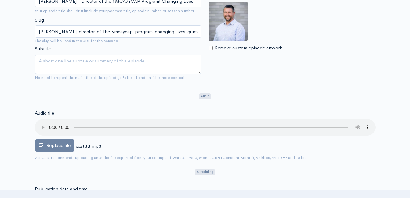
click at [53, 146] on span "Replace file" at bounding box center [58, 146] width 24 height 6
click at [0, 0] on input "Replace file" at bounding box center [0, 0] width 0 height 0
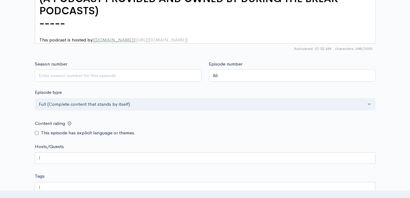
scroll to position [549, 0]
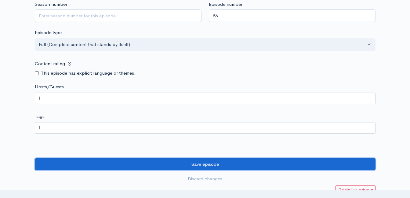
click at [257, 166] on input "Save episode" at bounding box center [205, 164] width 341 height 13
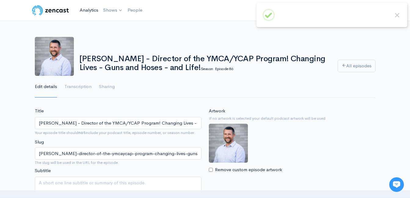
click at [85, 12] on link "Analytics" at bounding box center [89, 10] width 24 height 13
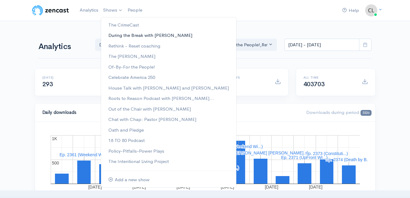
click at [113, 34] on link "During the Break with [PERSON_NAME]" at bounding box center [168, 35] width 135 height 11
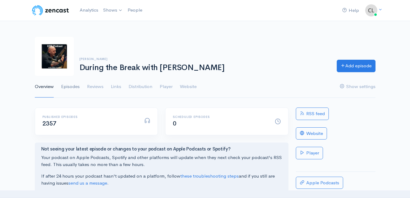
click at [71, 87] on link "Episodes" at bounding box center [70, 87] width 19 height 22
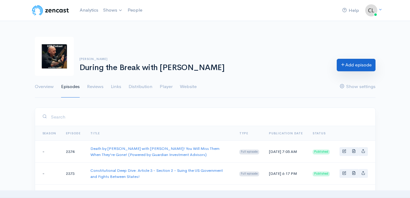
click at [362, 66] on link "Add episode" at bounding box center [356, 65] width 39 height 13
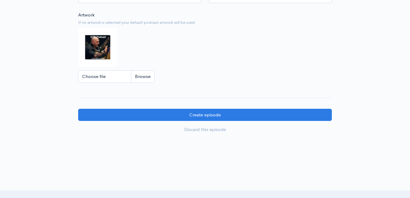
scroll to position [610, 0]
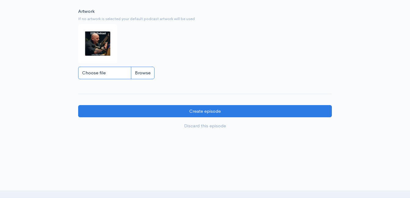
click at [136, 78] on input "Choose file" at bounding box center [116, 73] width 76 height 13
type input "C:\fakepath\logo.png"
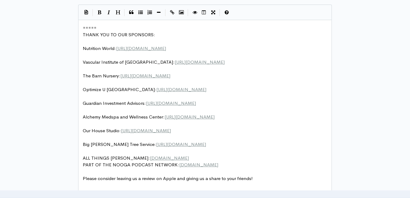
scroll to position [2, 0]
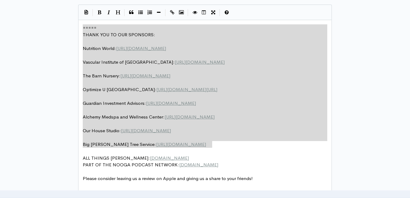
drag, startPoint x: 187, startPoint y: 116, endPoint x: 75, endPoint y: 21, distance: 147.3
type textarea "​===== THANK YOU TO OUR SPONSORS: Nutrition World: https://nutritionw.com/ Vasc…"
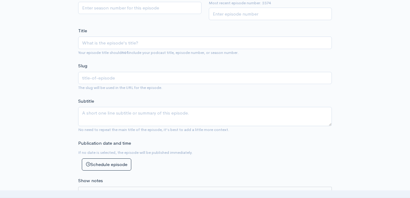
scroll to position [153, 0]
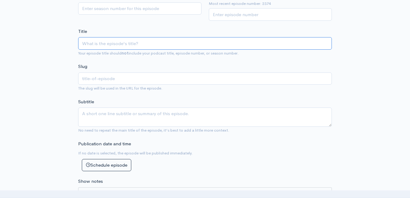
paste input "Coffee - Real Estate - Odd Experiences - Haunted Houses - Marketing - and Did I…"
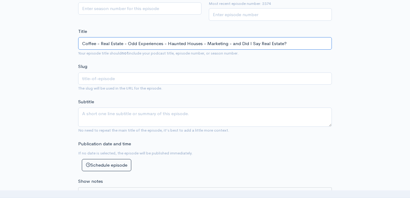
click at [82, 44] on input "Coffee - Real Estate - Odd Experiences - Haunted Houses - Marketing - and Did I…" at bounding box center [205, 43] width 254 height 13
type input "HCoffee - Real Estate - Odd Experiences - Haunted Houses - Marketing - and Did …"
type input "hcoffee-real-estate-odd-experiences-haunted-houses-marketing-and-did-i-say-real…"
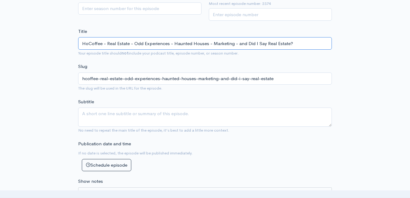
type input "HouCoffee - Real Estate - Odd Experiences - Haunted Houses - Marketing - and Di…"
type input "houcoffee-real-estate-odd-experiences-haunted-houses-marketing-and-did-i-say-re…"
type input "HousCoffee - Real Estate - Odd Experiences - Haunted Houses - Marketing - and D…"
type input "houscoffee-real-estate-odd-experiences-haunted-houses-marketing-and-did-i-say-r…"
type input "House Coffee - Real Estate - Odd Experiences - Haunted Houses - Marketing - and…"
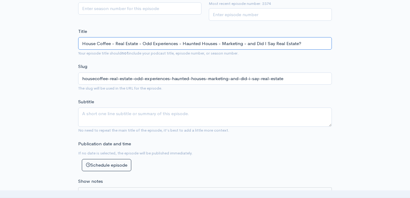
type input "house-coffee-real-estate-odd-experiences-haunted-houses-marketing-and-did-i-say…"
type input "House TCoffee - Real Estate - Odd Experiences - Haunted Houses - Marketing - an…"
type input "house-tcoffee-real-estate-odd-experiences-haunted-houses-marketing-and-did-i-sa…"
type input "House TaCoffee - Real Estate - Odd Experiences - Haunted Houses - Marketing - a…"
type input "house-tacoffee-real-estate-odd-experiences-haunted-houses-marketing-and-did-i-s…"
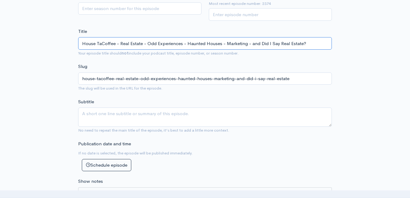
type input "House TalCoffee - Real Estate - Odd Experiences - Haunted Houses - Marketing - …"
type input "house-talcoffee-real-estate-odd-experiences-haunted-houses-marketing-and-did-i-…"
type input "House TalkCoffee - Real Estate - Odd Experiences - Haunted Houses - Marketing -…"
type input "house-talkcoffee-real-estate-odd-experiences-haunted-houses-marketing-and-did-i…"
type input "House Talk Coffee - Real Estate - Odd Experiences - Haunted Houses - Marketing …"
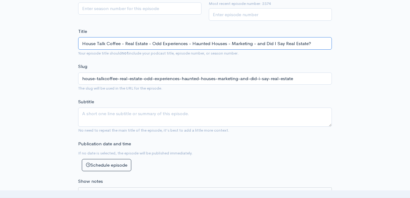
type input "house-talk-coffee-real-estate-odd-experiences-haunted-houses-marketing-and-did-…"
type input "House Talk wiCoffee - Real Estate - Odd Experiences - Haunted Houses - Marketin…"
type input "house-talk-wicoffee-real-estate-odd-experiences-haunted-houses-marketing-and-di…"
type input "House Talk withCoffee - Real Estate - Odd Experiences - Haunted Houses - Market…"
type input "house-talk-withcoffee-real-estate-odd-experiences-haunted-houses-marketing-and-…"
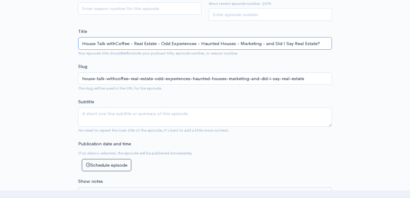
type input "House Talk with Coffee - Real Estate - Odd Experiences - Haunted Houses - Marke…"
type input "house-talk-with-coffee-real-estate-odd-experiences-haunted-houses-marketing-and…"
type input "House Talk with LCoffee - Real Estate - Odd Experiences - Haunted Houses - Mark…"
type input "house-talk-with-lcoffee-real-estate-odd-experiences-haunted-houses-marketing-an…"
type input "House Talk with LoCoffee - Real Estate - Odd Experiences - Haunted Houses - Mar…"
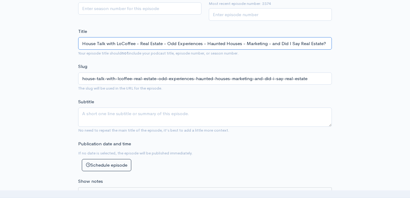
type input "house-talk-with-locoffee-real-estate-odd-experiences-haunted-houses-marketing-a…"
type input "House Talk with LoiCoffee - Real Estate - Odd Experiences - Haunted Houses - Ma…"
type input "house-talk-with-loicoffee-real-estate-odd-experiences-haunted-houses-marketing-…"
type input "House Talk with LoirCoffee - Real Estate - Odd Experiences - Haunted Houses - M…"
type input "house-talk-with-loircoffee-real-estate-odd-experiences-haunted-houses-marketing…"
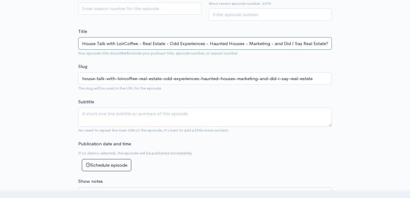
type input "House Talk with Loir Coffee - Real Estate - Odd Experiences - Haunted Houses - …"
type input "house-talk-with-loir-coffee-real-estate-odd-experiences-haunted-houses-marketin…"
type input "House Talk with LoirCoffee - Real Estate - Odd Experiences - Haunted Houses - M…"
type input "house-talk-with-loircoffee-real-estate-odd-experiences-haunted-houses-marketing…"
type input "House Talk with LoiCoffee - Real Estate - Odd Experiences - Haunted Houses - Ma…"
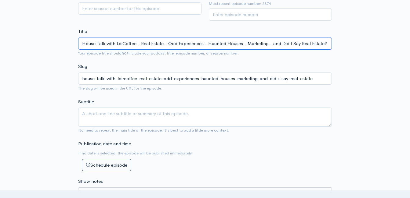
type input "house-talk-with-loicoffee-real-estate-odd-experiences-haunted-houses-marketing-…"
type input "House Talk with LoCoffee - Real Estate - Odd Experiences - Haunted Houses - Mar…"
type input "house-talk-with-locoffee-real-estate-odd-experiences-haunted-houses-marketing-a…"
type input "House Talk with LoriCoffee - Real Estate - Odd Experiences - Haunted Houses - M…"
type input "house-talk-with-loricoffee-real-estate-odd-experiences-haunted-houses-marketing…"
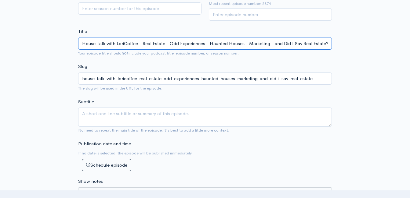
type input "House Talk with Lori Coffee - Real Estate - Odd Experiences - Haunted Houses - …"
type input "house-talk-with-lori-coffee-real-estate-odd-experiences-haunted-houses-marketin…"
type input "House Talk with Lori anCoffee - Real Estate - Odd Experiences - Haunted Houses …"
type input "house-talk-with-lori-ancoffee-real-estate-odd-experiences-haunted-houses-market…"
type input "House Talk with Lori andCoffee - Real Estate - Odd Experiences - Haunted Houses…"
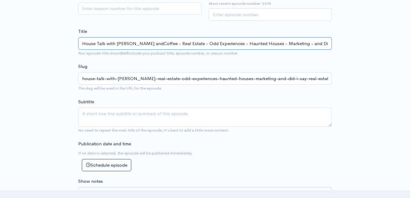
type input "house-talk-with-lori-andcoffee-real-estate-odd-experiences-haunted-houses-marke…"
type input "House Talk with Lori and Coffee - Real Estate - Odd Experiences - Haunted House…"
type input "house-talk-with-lori-and-coffee-real-estate-odd-experiences-haunted-houses-mark…"
type input "House Talk with Lori and JCoffee - Real Estate - Odd Experiences - Haunted Hous…"
type input "house-talk-with-lori-and-jcoffee-real-estate-odd-experiences-haunted-houses-mar…"
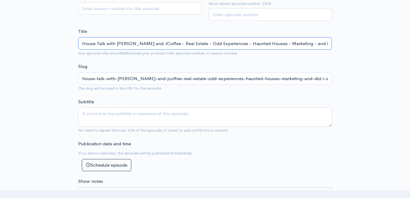
type input "House Talk with Lori and JoCoffee - Real Estate - Odd Experiences - Haunted Hou…"
type input "house-talk-with-lori-and-jocoffee-real-estate-odd-experiences-haunted-houses-ma…"
type input "House Talk with Lori and JoACoffee - Real Estate - Odd Experiences - Haunted Ho…"
type input "house-talk-with-lori-and-joacoffee-real-estate-odd-experiences-haunted-houses-m…"
type input "House Talk with Lori and JoAnCoffee - Real Estate - Odd Experiences - Haunted H…"
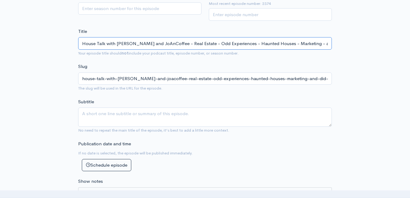
type input "house-talk-with-lori-and-joancoffee-real-estate-odd-experiences-haunted-houses-…"
type input "House Talk with Lori and JoAnnCoffee - Real Estate - Odd Experiences - Haunted …"
type input "house-talk-with-lori-and-joanncoffee-real-estate-odd-experiences-haunted-houses…"
type input "House Talk with Lori and JoAnnaCoffee - Real Estate - Odd Experiences - Haunted…"
type input "house-talk-with-lori-and-joannacoffee-real-estate-odd-experiences-haunted-house…"
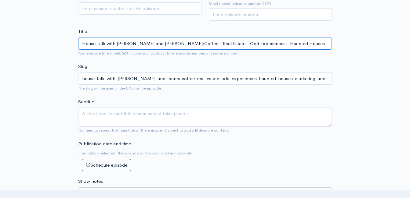
type input "House Talk with Lori and JoAnna: Coffee - Real Estate - Odd Experiences - Haunt…"
type input "house-talk-with-lori-and-joanna-coffee-real-estate-odd-experiences-haunted-hous…"
type input "House Talk with Lori and JoAnna: Coffee - Real Estate - Odd Experiences - Haunt…"
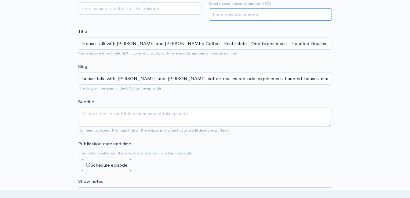
click at [240, 15] on input "Episode number" at bounding box center [270, 14] width 123 height 13
type input "2375"
drag, startPoint x: 194, startPoint y: 30, endPoint x: 214, endPoint y: 47, distance: 26.0
click at [194, 30] on div "Title House Talk with Lori and JoAnna: Coffee - Real Estate - Odd Experiences -…" at bounding box center [205, 42] width 254 height 29
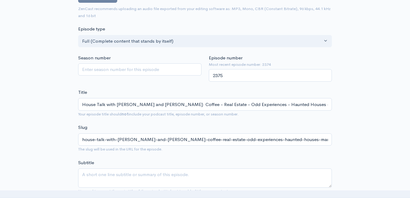
scroll to position [61, 0]
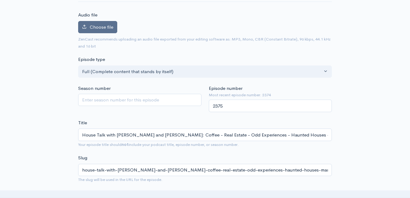
click at [97, 29] on span "Choose file" at bounding box center [102, 27] width 24 height 6
click at [0, 0] on input "Choose file" at bounding box center [0, 0] width 0 height 0
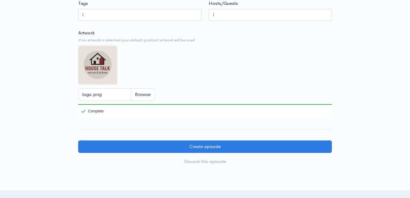
scroll to position [580, 0]
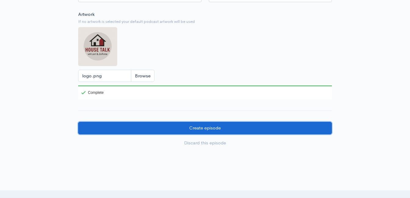
click at [256, 134] on input "Create episode" at bounding box center [205, 128] width 254 height 13
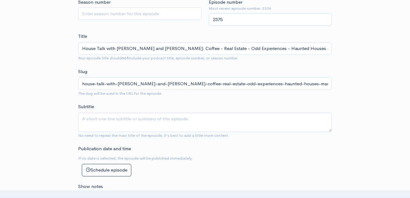
scroll to position [153, 0]
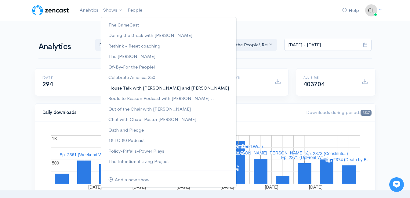
click at [122, 89] on link "House Talk with [PERSON_NAME] and [PERSON_NAME]" at bounding box center [168, 88] width 135 height 11
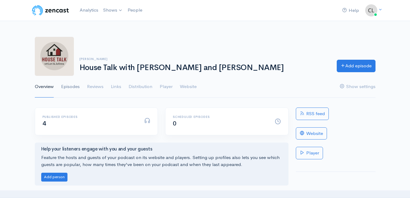
click at [69, 88] on link "Episodes" at bounding box center [70, 87] width 19 height 22
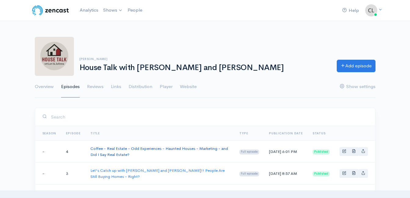
click at [128, 148] on link "Coffee - Real Estate - Odd Experiences - Haunted Houses - Marketing - and Did I…" at bounding box center [159, 151] width 138 height 11
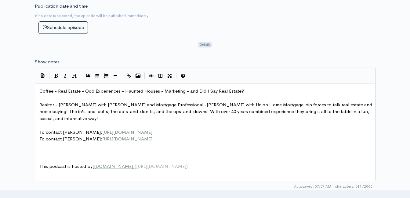
scroll to position [2, 0]
drag, startPoint x: 254, startPoint y: 90, endPoint x: 247, endPoint y: 89, distance: 7.1
click at [247, 89] on pre "Coffee - Real Estate - Odd Experiences - Haunted Houses - Marketing - and Did I…" at bounding box center [207, 91] width 338 height 7
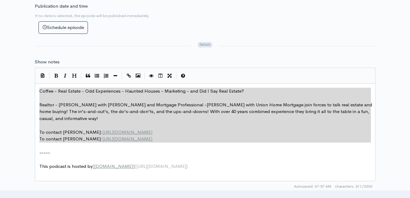
drag, startPoint x: 162, startPoint y: 142, endPoint x: 35, endPoint y: 92, distance: 136.3
type textarea "Coffee - Real Estate - Odd Experiences - Haunted Houses - Marketing - and Did I…"
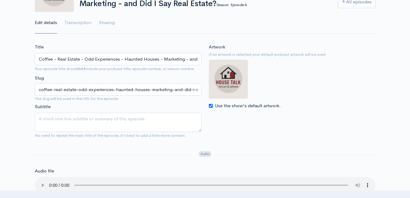
scroll to position [61, 0]
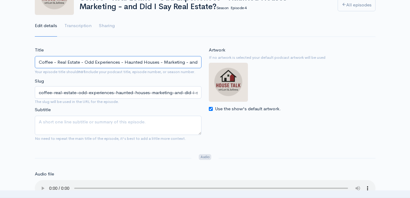
click at [118, 61] on input "Coffee - Real Estate - Odd Experiences - Haunted Houses - Marketing - and Did I…" at bounding box center [118, 62] width 167 height 13
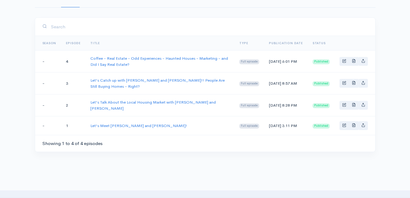
scroll to position [92, 0]
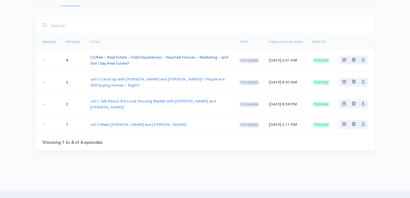
click at [137, 57] on link "Coffee - Real Estate - Odd Experiences - Haunted Houses - Marketing - and Did I…" at bounding box center [159, 60] width 138 height 11
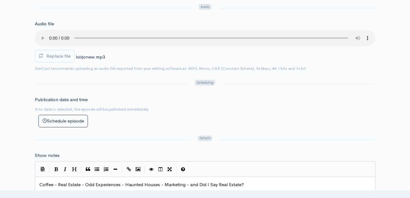
scroll to position [214, 0]
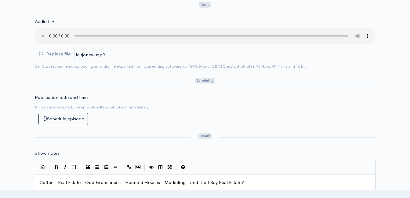
click at [233, 20] on div "Audio file Replace file loirjonew.mp3 0 ZenCast recommends uploading an audio f…" at bounding box center [205, 43] width 341 height 51
click at [66, 60] on label "Replace file" at bounding box center [55, 54] width 40 height 13
click at [0, 0] on input "Replace file" at bounding box center [0, 0] width 0 height 0
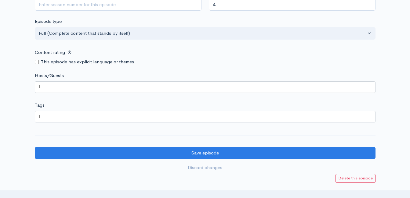
scroll to position [549, 0]
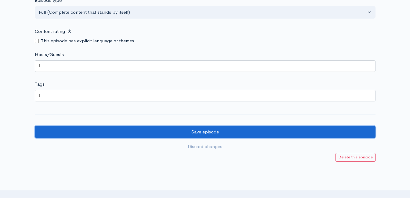
click at [164, 130] on input "Save episode" at bounding box center [205, 132] width 341 height 13
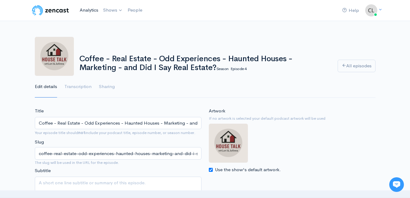
click at [92, 9] on link "Analytics" at bounding box center [89, 10] width 24 height 13
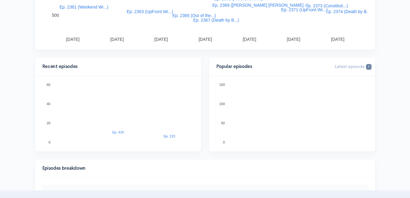
scroll to position [183, 0]
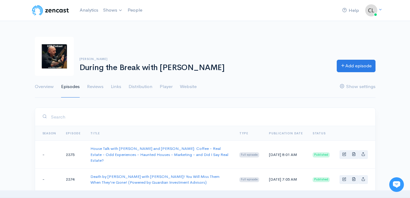
click at [146, 42] on div "[PERSON_NAME] During the Break with [PERSON_NAME] Add episode" at bounding box center [205, 56] width 348 height 39
click at [93, 10] on link "Analytics" at bounding box center [89, 10] width 24 height 13
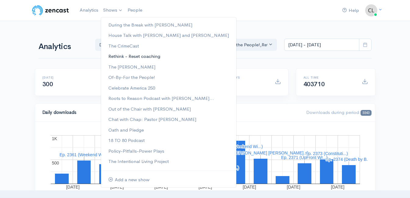
click at [117, 57] on link "Rethink - Reset coaching" at bounding box center [168, 56] width 135 height 11
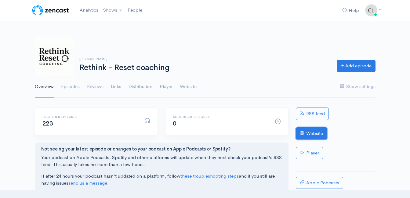
click at [311, 136] on link "Website" at bounding box center [311, 134] width 31 height 13
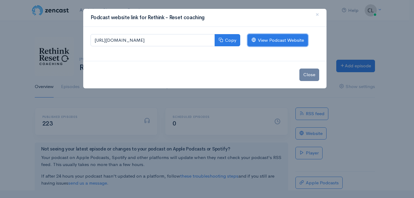
click at [290, 39] on link "View Podcast Website" at bounding box center [278, 40] width 60 height 13
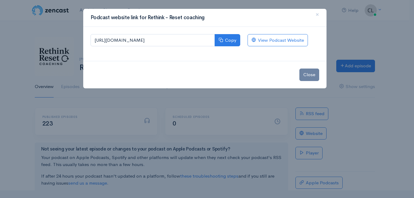
drag, startPoint x: 72, startPoint y: 20, endPoint x: 72, endPoint y: 16, distance: 3.1
click at [72, 19] on div "Podcast website link for Rethink - Reset coaching × [URL][DOMAIN_NAME] Copy Vie…" at bounding box center [207, 99] width 414 height 198
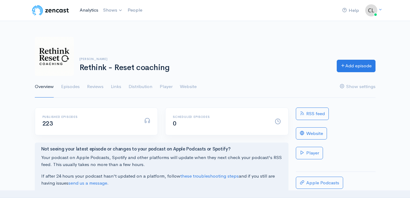
click at [84, 11] on link "Analytics" at bounding box center [89, 10] width 24 height 13
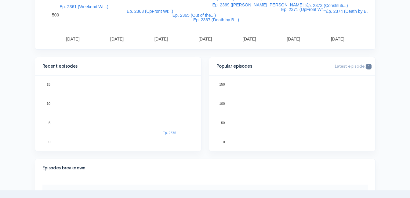
scroll to position [153, 0]
